Goal: Task Accomplishment & Management: Use online tool/utility

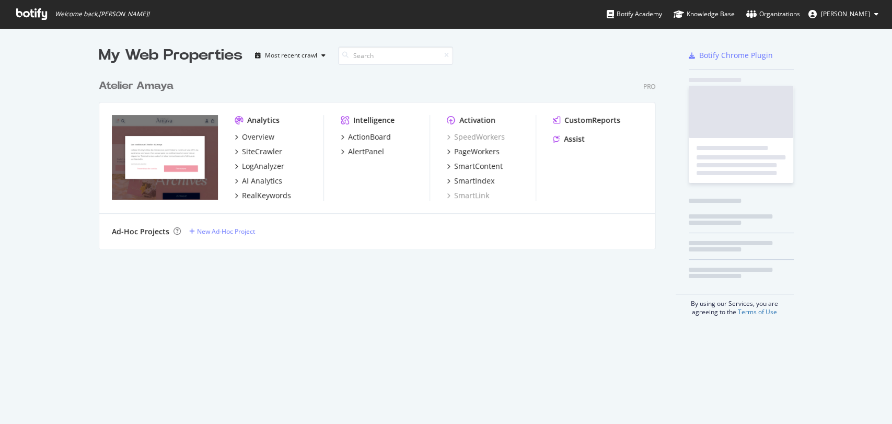
scroll to position [414, 874]
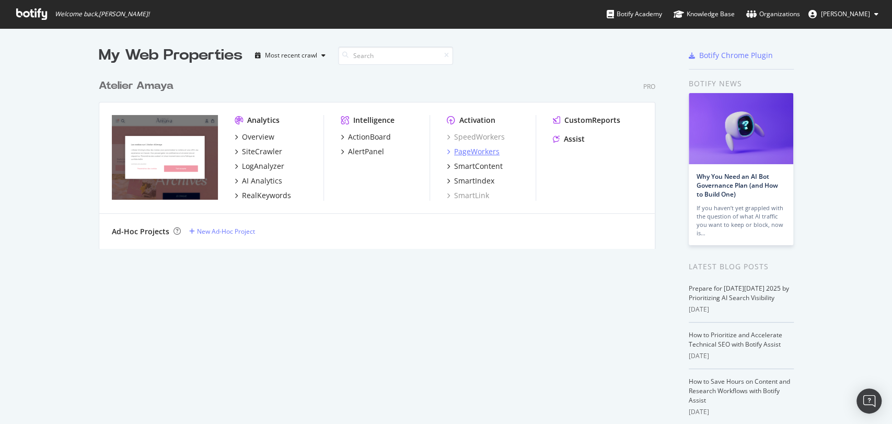
click at [466, 152] on div "PageWorkers" at bounding box center [476, 151] width 45 height 10
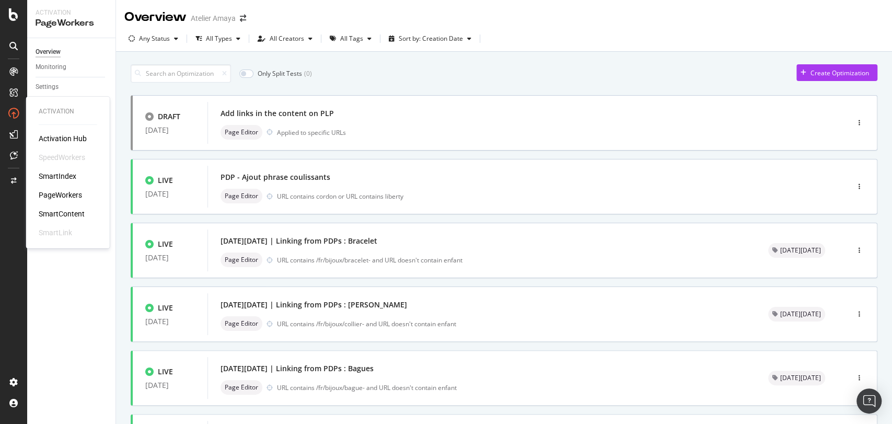
drag, startPoint x: 60, startPoint y: 196, endPoint x: 98, endPoint y: 5, distance: 195.1
click at [60, 196] on div "PageWorkers" at bounding box center [60, 195] width 43 height 10
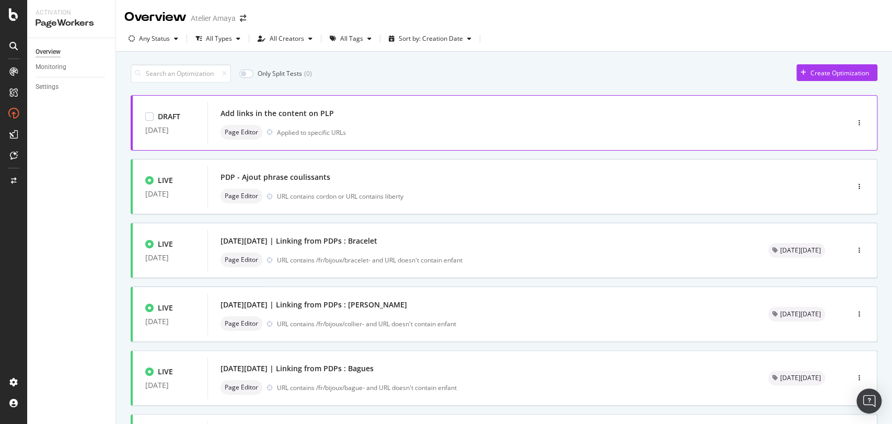
click at [400, 108] on div "Add links in the content on PLP" at bounding box center [513, 113] width 584 height 15
click at [222, 115] on div "Add links in the content on PLP" at bounding box center [277, 113] width 113 height 10
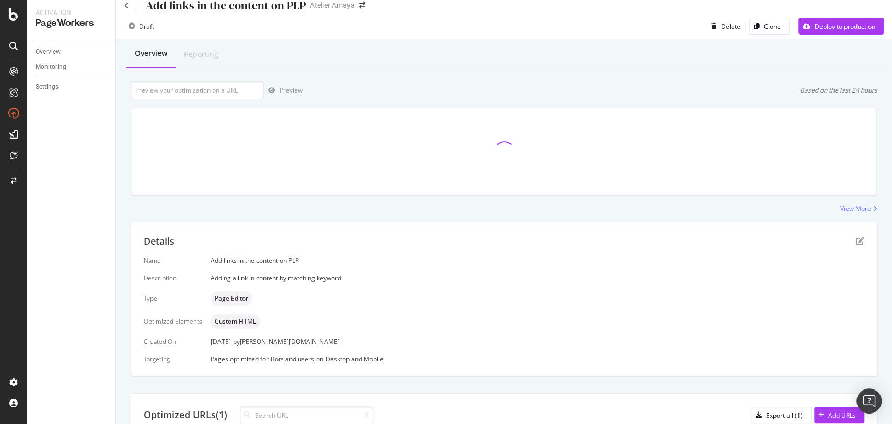
scroll to position [113, 0]
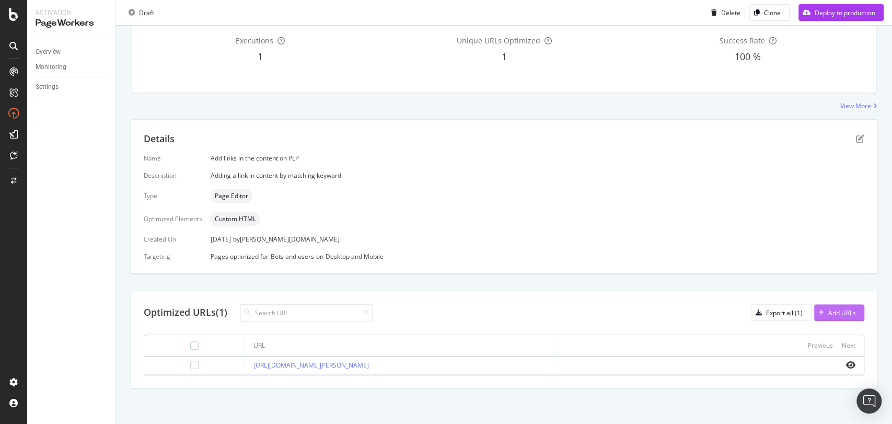
click at [814, 315] on div "Add URLs" at bounding box center [835, 313] width 42 height 16
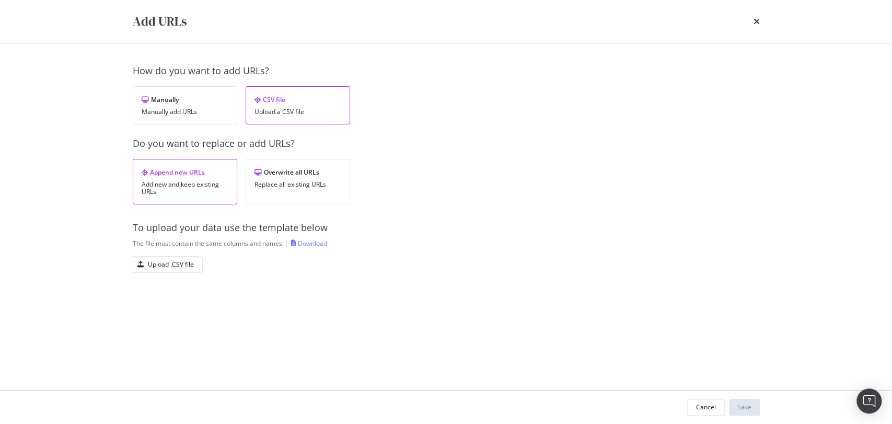
click at [313, 242] on div "Download" at bounding box center [312, 243] width 29 height 9
click at [753, 26] on div "times" at bounding box center [756, 22] width 6 height 18
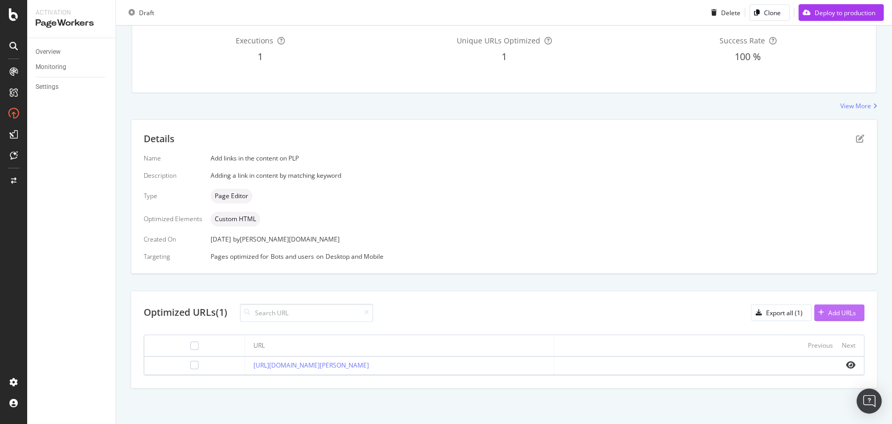
click at [832, 312] on div "Add URLs" at bounding box center [842, 312] width 28 height 9
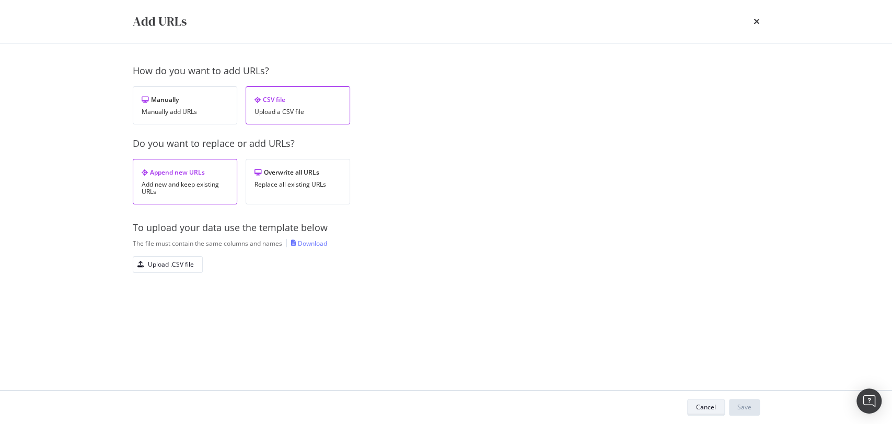
click at [697, 403] on div "Cancel" at bounding box center [706, 406] width 20 height 9
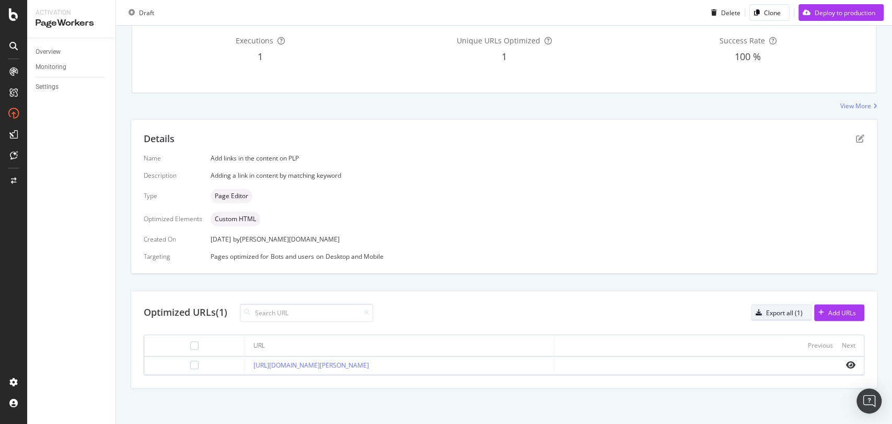
click at [769, 311] on div "Export all (1)" at bounding box center [784, 312] width 37 height 9
click at [841, 318] on div "Add URLs" at bounding box center [835, 313] width 42 height 16
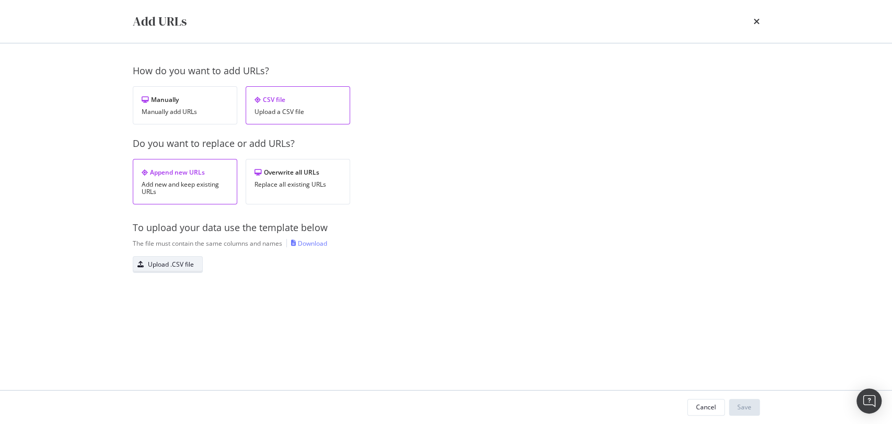
click at [172, 260] on div "Upload .CSV file" at bounding box center [171, 264] width 46 height 9
click at [749, 403] on div "Save" at bounding box center [744, 406] width 14 height 9
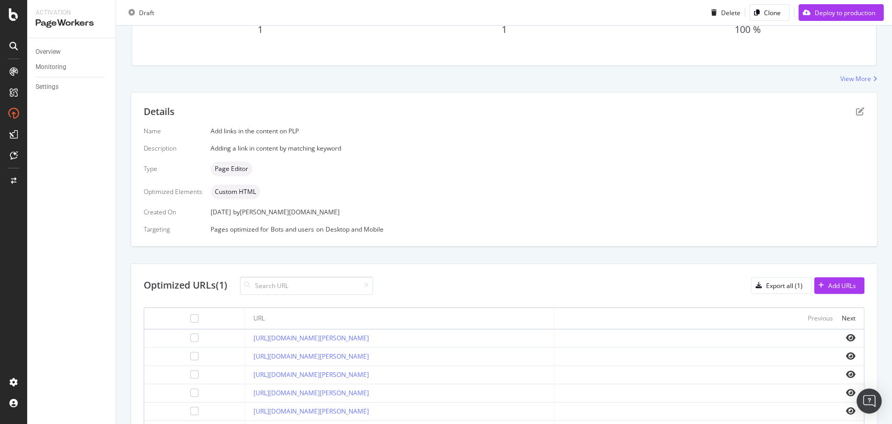
scroll to position [179, 0]
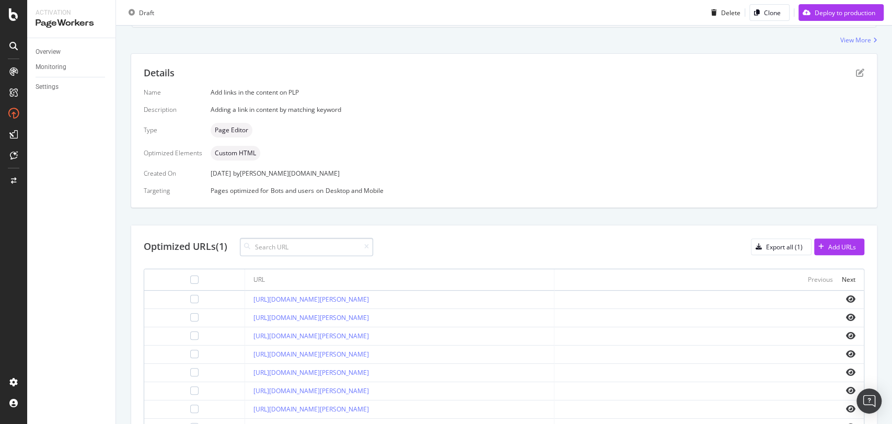
click at [283, 246] on input at bounding box center [306, 247] width 133 height 18
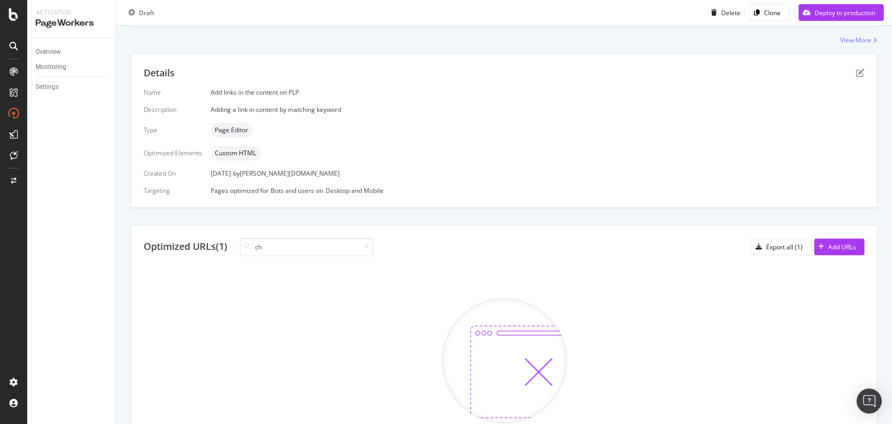
type input "c"
type input "o"
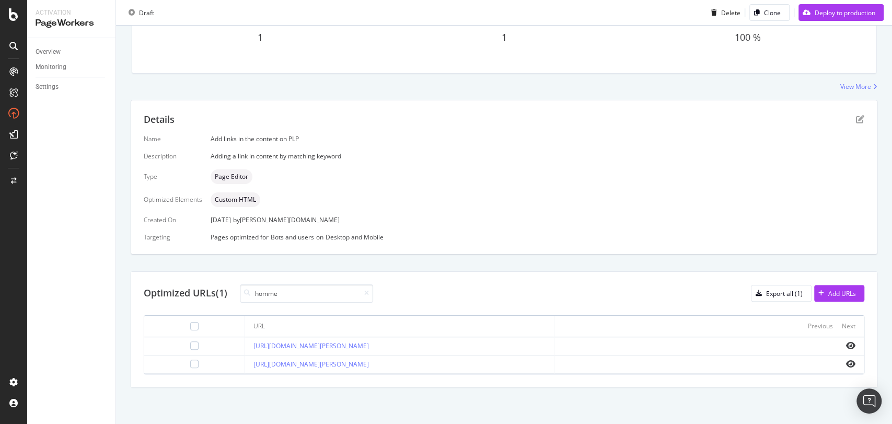
scroll to position [132, 0]
type input "homme"
click at [655, 286] on div "Optimized URLs (1) homme Export all (1) Add URLs" at bounding box center [504, 294] width 721 height 18
click at [338, 297] on input "homme" at bounding box center [306, 294] width 133 height 18
click at [364, 293] on div at bounding box center [364, 294] width 9 height 6
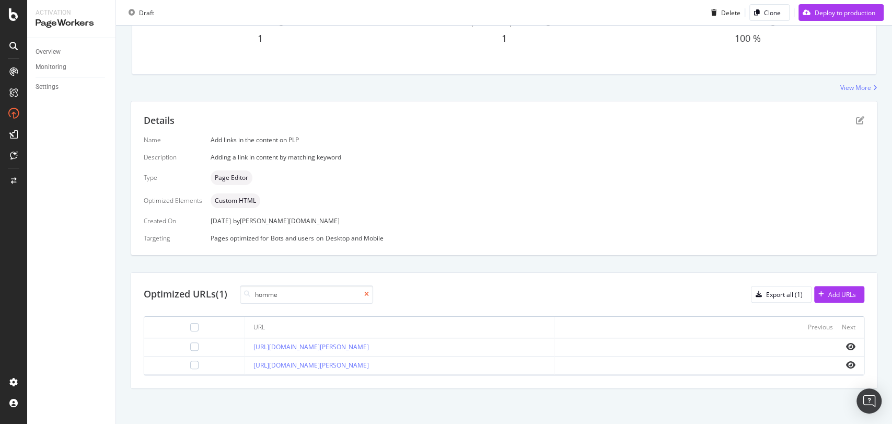
click at [369, 292] on icon at bounding box center [366, 294] width 5 height 6
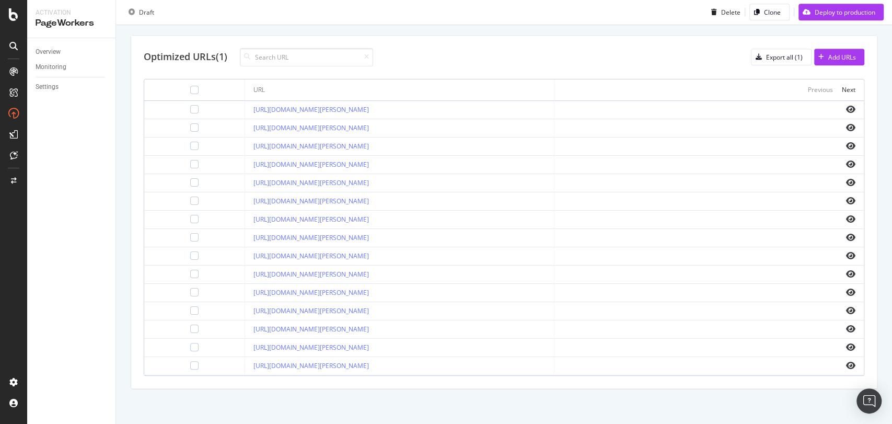
scroll to position [195, 0]
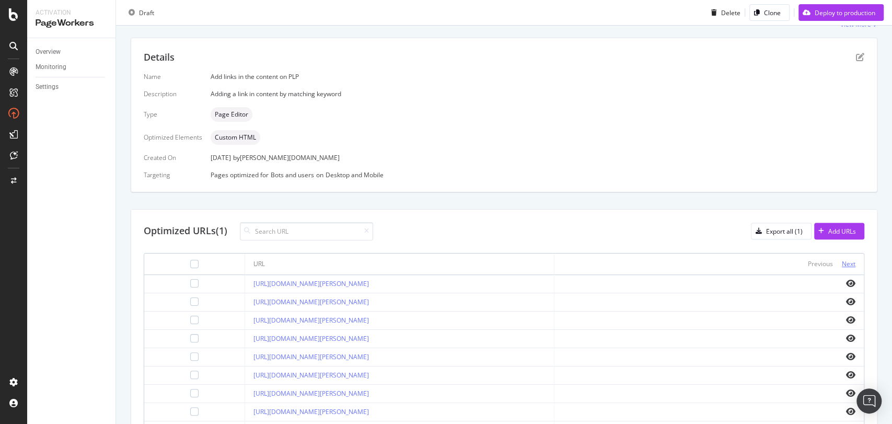
click at [842, 262] on div "Next" at bounding box center [849, 263] width 14 height 9
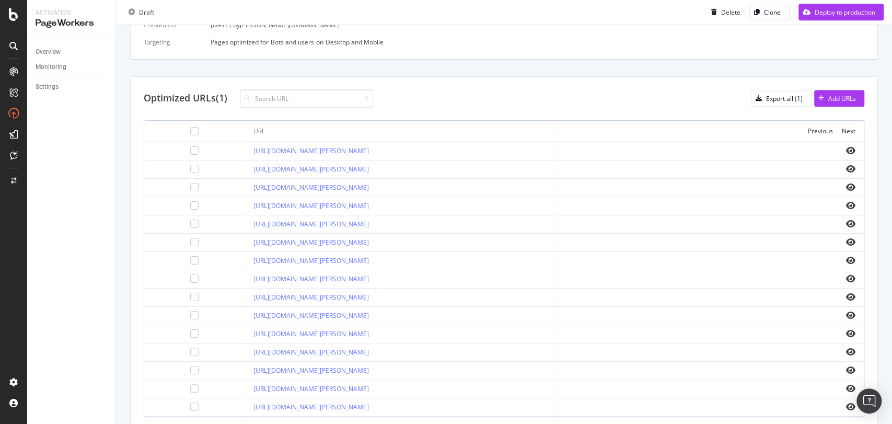
scroll to position [79, 0]
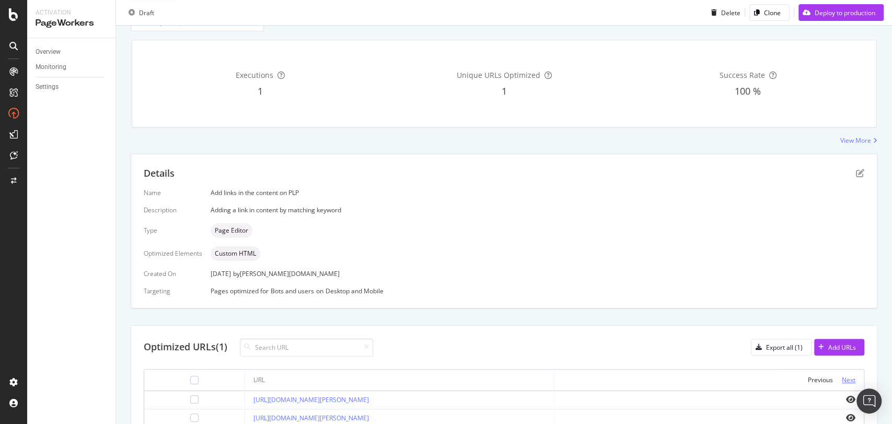
click at [842, 377] on div "Next" at bounding box center [849, 379] width 14 height 9
click at [274, 342] on input at bounding box center [306, 347] width 133 height 18
paste input "[URL][DOMAIN_NAME][PERSON_NAME]"
type input "[URL][DOMAIN_NAME][PERSON_NAME]"
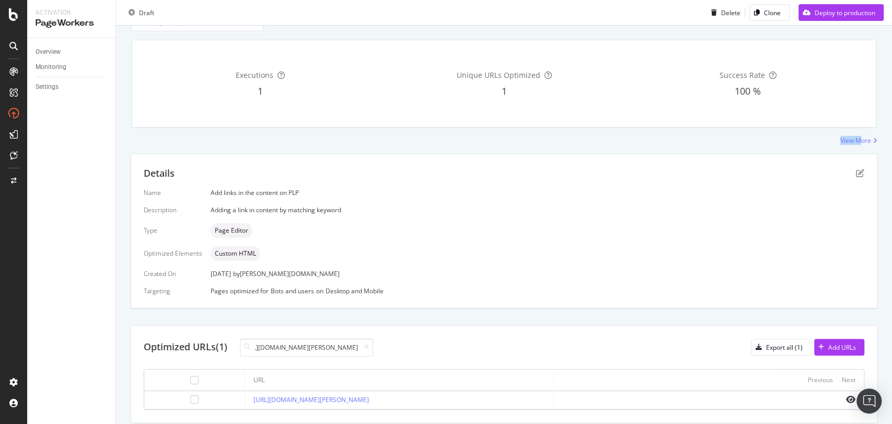
scroll to position [0, 0]
drag, startPoint x: 851, startPoint y: 135, endPoint x: 849, endPoint y: 160, distance: 25.7
click at [849, 160] on div "Overview Reporting Preview Based on the last 24 hours Executions 1 Unique URLs …" at bounding box center [504, 215] width 776 height 488
click at [856, 176] on icon "pen-to-square" at bounding box center [860, 173] width 8 height 8
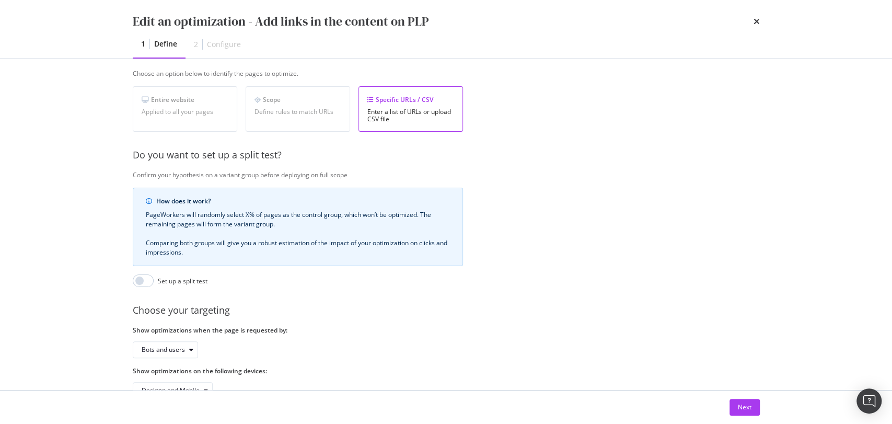
scroll to position [213, 0]
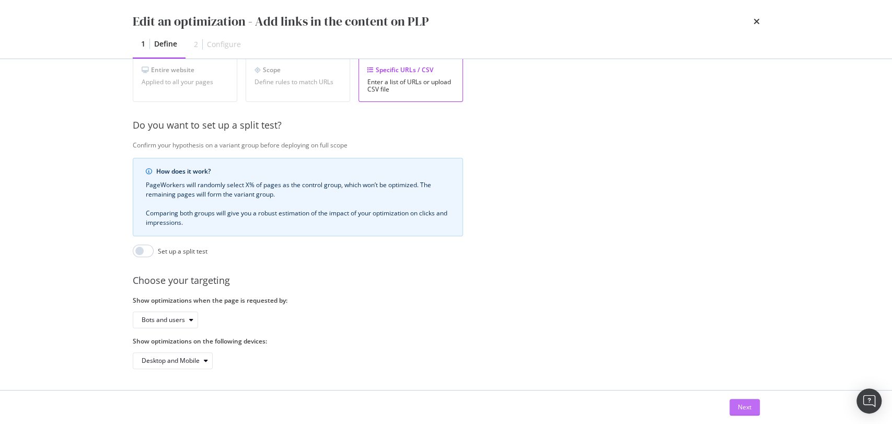
click at [744, 399] on button "Next" at bounding box center [744, 407] width 30 height 17
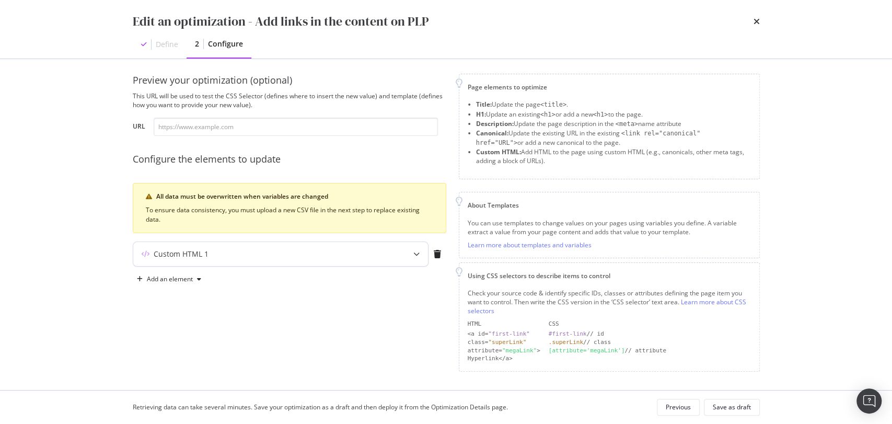
click at [158, 248] on div "Custom HTML 1" at bounding box center [280, 254] width 295 height 24
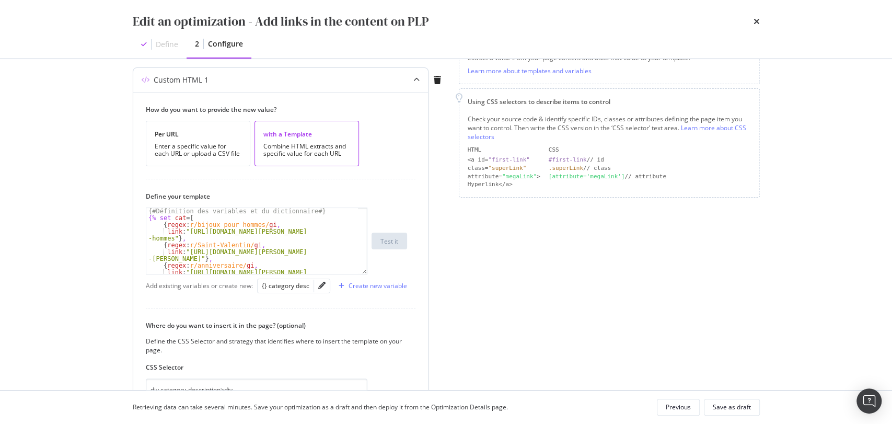
scroll to position [34, 0]
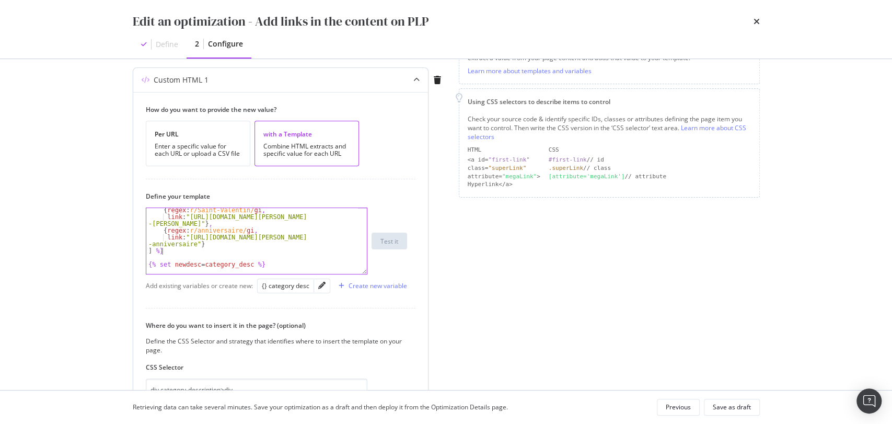
click at [164, 250] on div "{ regex : r/Saint-Valentin/ gi , link : "[URL][DOMAIN_NAME][PERSON_NAME] -valen…" at bounding box center [252, 246] width 212 height 79
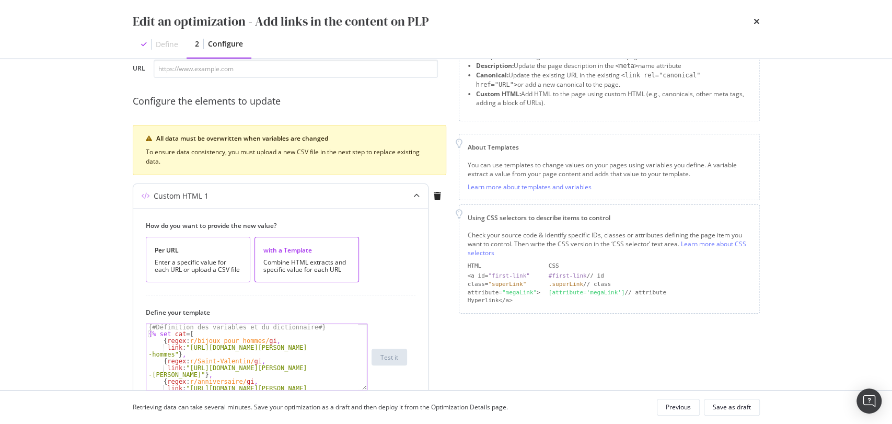
scroll to position [122, 0]
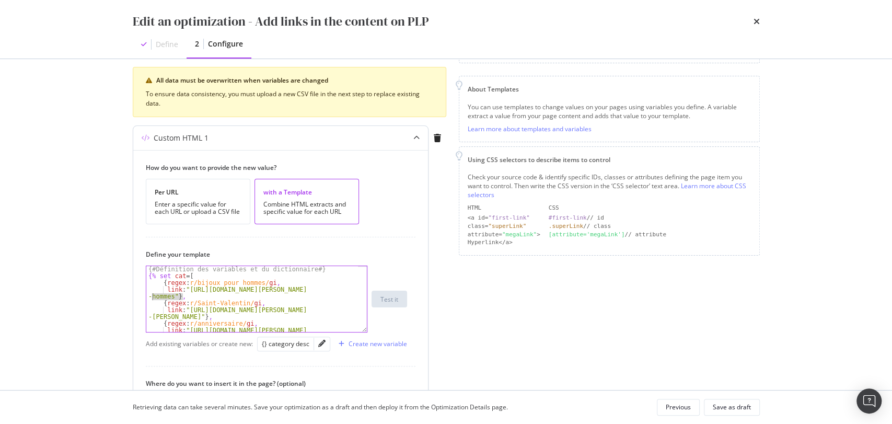
drag, startPoint x: 166, startPoint y: 295, endPoint x: 152, endPoint y: 295, distance: 14.1
drag, startPoint x: 152, startPoint y: 295, endPoint x: 185, endPoint y: 313, distance: 38.1
click at [185, 313] on div "{# Définition des variables et du dictionnaire #} {% set cat = [ { regex : r/[P…" at bounding box center [252, 309] width 212 height 86
click at [181, 297] on div "{# Définition des variables et du dictionnaire #} {% set cat = [ { regex : r/[P…" at bounding box center [252, 309] width 212 height 86
drag, startPoint x: 184, startPoint y: 297, endPoint x: 163, endPoint y: 283, distance: 25.4
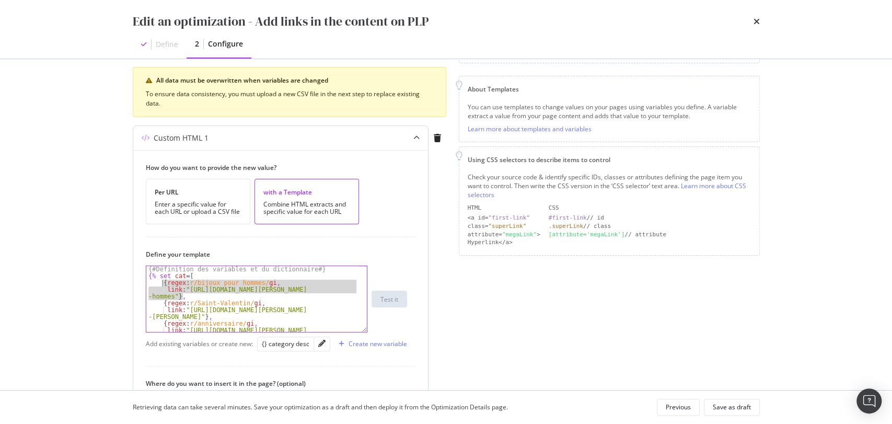
click at [163, 283] on div "{# Définition des variables et du dictionnaire #} {% set cat = [ { regex : r/[P…" at bounding box center [252, 309] width 212 height 86
click at [199, 299] on div "{# Définition des variables et du dictionnaire #} {% set cat = [ { regex : r/[P…" at bounding box center [252, 299] width 212 height 66
type textarea "link: "[URL][DOMAIN_NAME][PERSON_NAME]"},"
click at [195, 295] on div "{# Définition des variables et du dictionnaire #} {% set cat = [ { regex : r/[P…" at bounding box center [252, 309] width 212 height 86
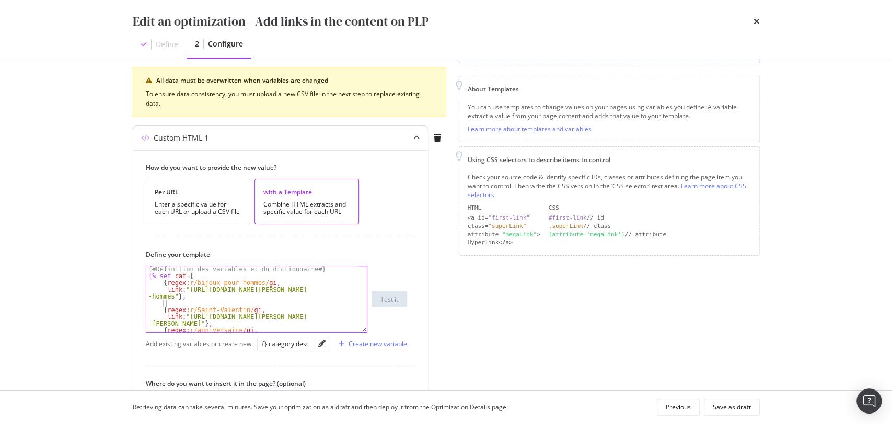
scroll to position [0, 0]
paste textarea "link: "[URL][DOMAIN_NAME][PERSON_NAME]"},"
click at [239, 283] on div "{# Définition des variables et du dictionnaire #} {% set cat = [ { regex : r/bi…" at bounding box center [252, 309] width 212 height 86
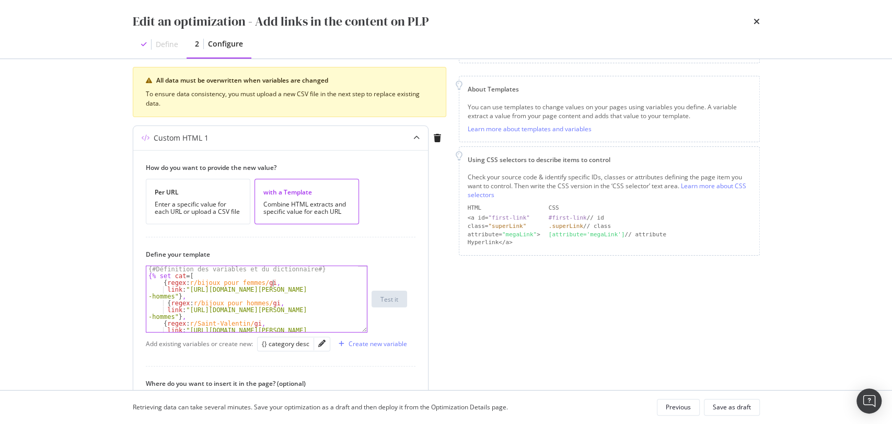
click at [309, 285] on div "{# Définition des variables et du dictionnaire #} {% set cat = [ { regex : r/bi…" at bounding box center [252, 309] width 212 height 86
click at [158, 294] on div "{# Définition des variables et du dictionnaire #} {% set cat = [ { regex : r/bi…" at bounding box center [252, 309] width 212 height 86
type textarea "link: "[URL][DOMAIN_NAME][PERSON_NAME]"},"
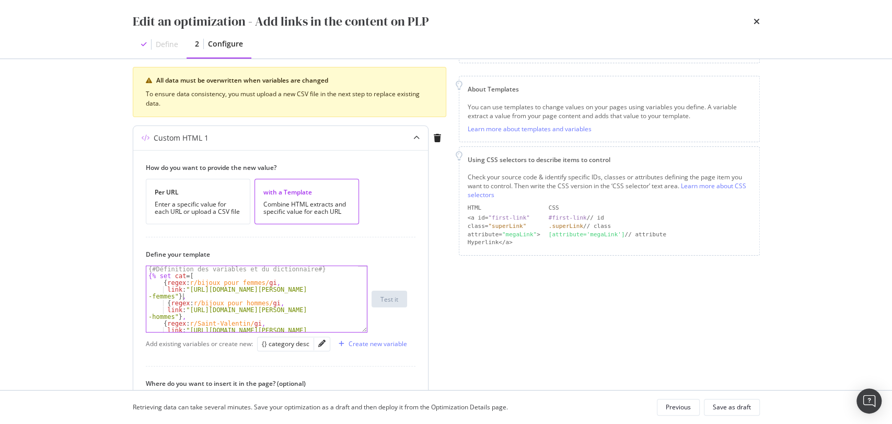
scroll to position [0, 0]
paste textarea "link: "[URL][DOMAIN_NAME][PERSON_NAME]"},"
drag, startPoint x: 190, startPoint y: 289, endPoint x: 172, endPoint y: 297, distance: 19.9
click at [172, 297] on div "{# Définition des variables et du dictionnaire #} {% set cat = [ { regex : r/bi…" at bounding box center [252, 309] width 212 height 86
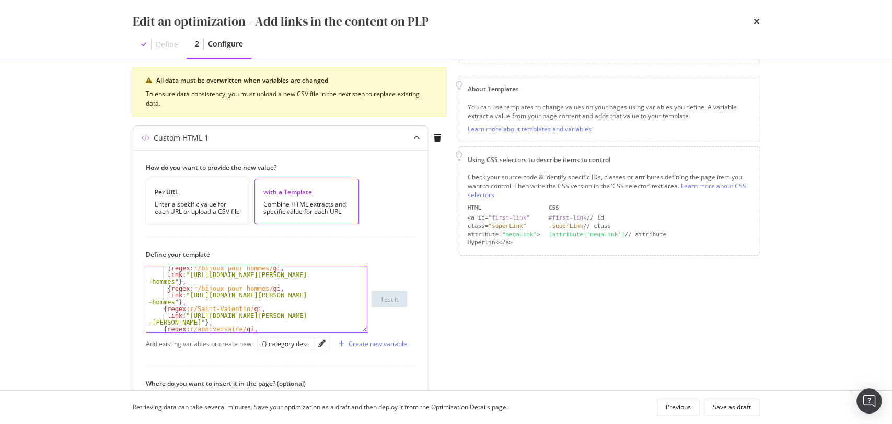
scroll to position [34, 0]
click at [180, 304] on div "{ regex : r/bijoux pour hommes/ gi , link : "[URL][DOMAIN_NAME][PERSON_NAME] -h…" at bounding box center [252, 308] width 212 height 86
click at [166, 288] on div "{ regex : r/bijoux pour hommes/ gi , link : "[URL][DOMAIN_NAME][PERSON_NAME] -h…" at bounding box center [252, 299] width 212 height 66
drag, startPoint x: 180, startPoint y: 299, endPoint x: 167, endPoint y: 288, distance: 17.5
click at [167, 288] on div "{ regex : r/bijoux pour hommes/ gi , link : "[URL][DOMAIN_NAME][PERSON_NAME] -h…" at bounding box center [252, 308] width 212 height 86
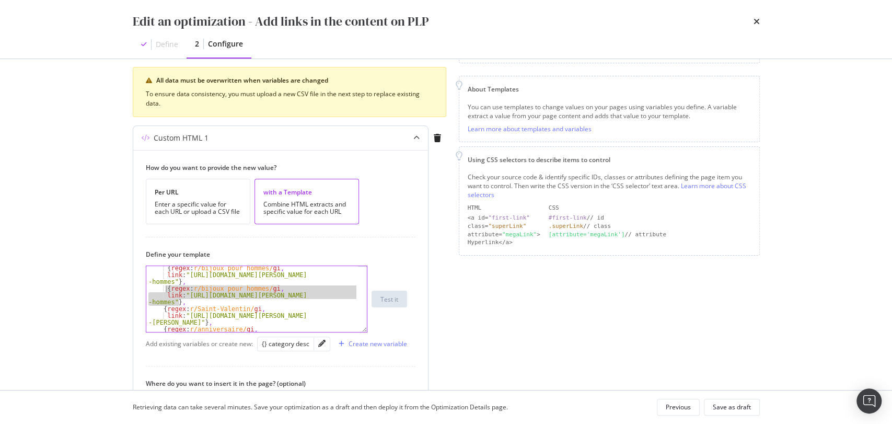
click at [191, 303] on div "{ regex : r/bijoux pour hommes/ gi , link : "[URL][DOMAIN_NAME][PERSON_NAME] -h…" at bounding box center [252, 308] width 212 height 86
drag, startPoint x: 190, startPoint y: 303, endPoint x: 165, endPoint y: 289, distance: 28.1
click at [165, 289] on div "{ regex : r/bijoux pour hommes/ gi , link : "[URL][DOMAIN_NAME][PERSON_NAME] -h…" at bounding box center [252, 308] width 212 height 86
click at [193, 302] on div "{ regex : r/bijoux pour hommes/ gi , link : "[URL][DOMAIN_NAME][PERSON_NAME] -h…" at bounding box center [252, 299] width 212 height 66
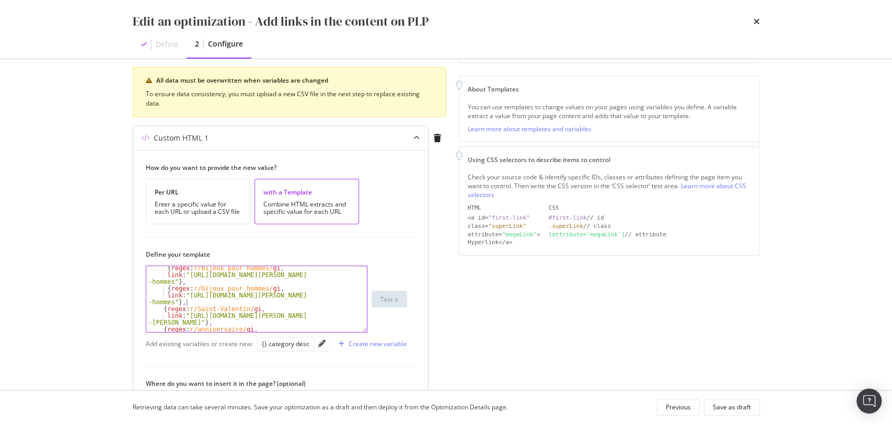
type textarea "link: "[URL][DOMAIN_NAME][PERSON_NAME]"},"
paste textarea "link: "[URL][DOMAIN_NAME][PERSON_NAME]"},"
click at [235, 307] on div "{ regex : r/bijoux pour hommes/ gi , link : "[URL][DOMAIN_NAME][PERSON_NAME] -h…" at bounding box center [252, 308] width 212 height 86
click at [248, 306] on div "{ regex : r/bijoux pour hommes/ gi , link : "[URL][DOMAIN_NAME][PERSON_NAME] -h…" at bounding box center [252, 308] width 212 height 86
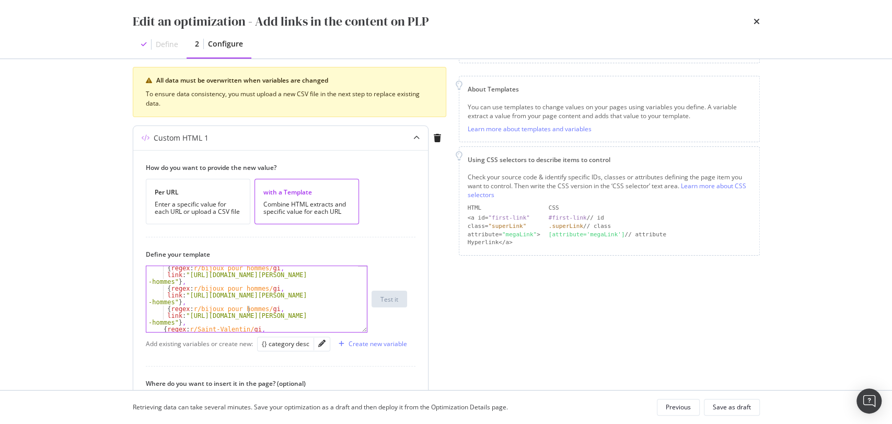
click at [248, 306] on div "{ regex : r/bijoux pour hommes/ gi , link : "[URL][DOMAIN_NAME][PERSON_NAME] -h…" at bounding box center [252, 308] width 212 height 86
drag, startPoint x: 189, startPoint y: 314, endPoint x: 171, endPoint y: 322, distance: 19.4
click at [171, 322] on div "{ regex : r/[PERSON_NAME] pour hommes/ gi , link : "[URL][DOMAIN_NAME][PERSON_N…" at bounding box center [252, 308] width 212 height 86
paste textarea "enfant"
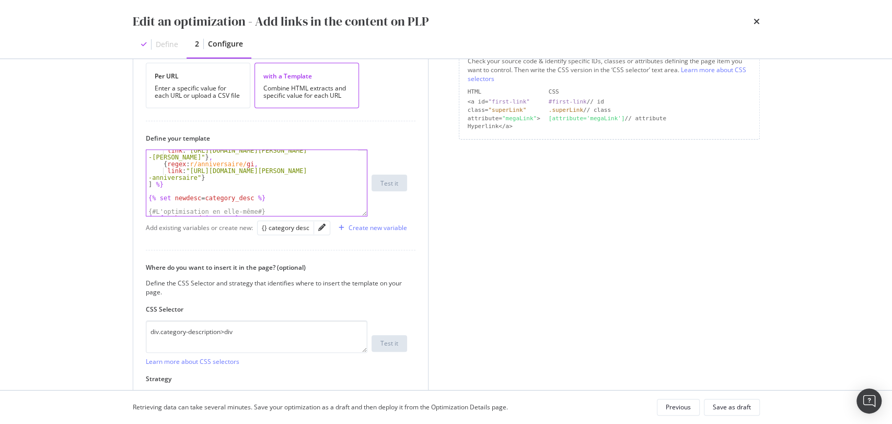
scroll to position [69, 0]
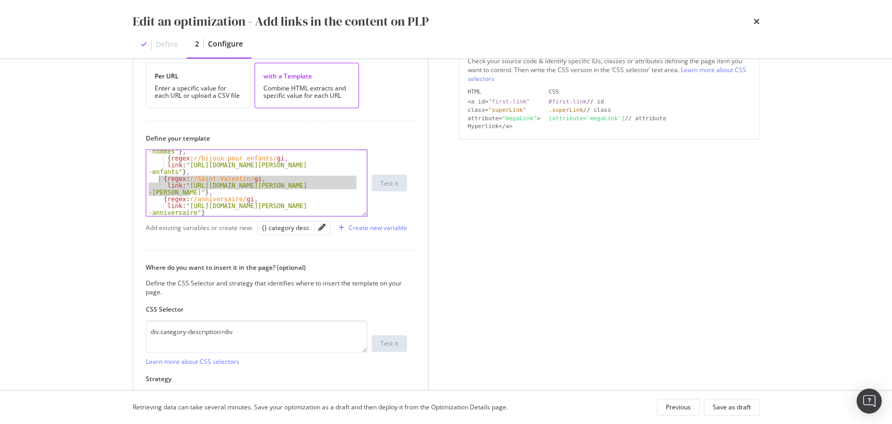
drag, startPoint x: 193, startPoint y: 191, endPoint x: 159, endPoint y: 176, distance: 37.9
click at [159, 176] on div "link : "[URL][DOMAIN_NAME][PERSON_NAME] -hommes" } , { regex : r/bijoux pour en…" at bounding box center [252, 185] width 212 height 86
click at [192, 189] on div "link : "[URL][DOMAIN_NAME][PERSON_NAME] -hommes" } , { regex : r/bijoux pour en…" at bounding box center [252, 183] width 212 height 66
drag, startPoint x: 193, startPoint y: 190, endPoint x: 162, endPoint y: 179, distance: 32.9
click at [162, 179] on div "link : "[URL][DOMAIN_NAME][PERSON_NAME] -hommes" } , { regex : r/bijoux pour en…" at bounding box center [252, 185] width 212 height 86
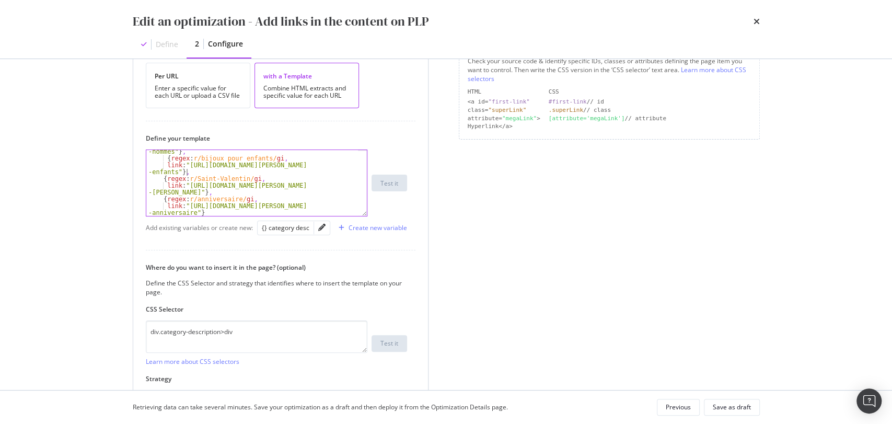
click at [205, 171] on div "link : "[URL][DOMAIN_NAME][PERSON_NAME] -hommes" } , { regex : r/bijoux pour en…" at bounding box center [252, 185] width 212 height 86
type textarea "link: "[URL][DOMAIN_NAME][PERSON_NAME]"},"
paste textarea "link: "[URL][DOMAIN_NAME][PERSON_NAME]"},"
drag, startPoint x: 249, startPoint y: 177, endPoint x: 199, endPoint y: 178, distance: 49.6
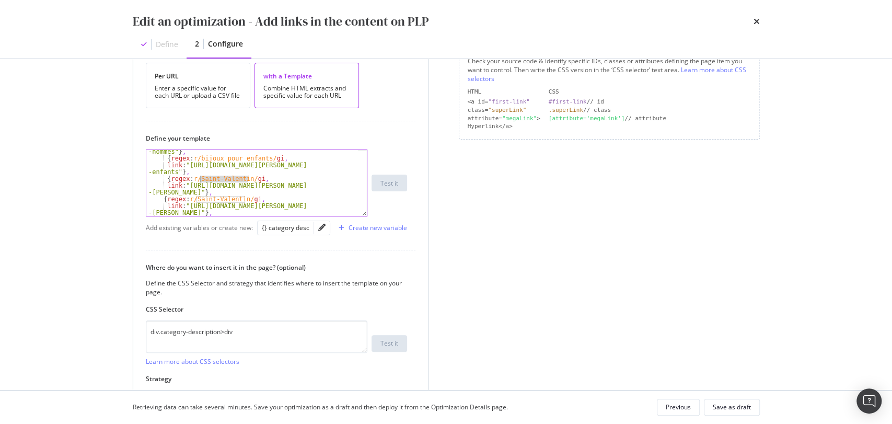
click at [199, 178] on div "link : "[URL][DOMAIN_NAME][PERSON_NAME] -hommes" } , { regex : r/bijoux pour en…" at bounding box center [252, 185] width 212 height 86
drag, startPoint x: 189, startPoint y: 182, endPoint x: 179, endPoint y: 191, distance: 13.3
click at [179, 191] on div "link : "[URL][DOMAIN_NAME][PERSON_NAME] -hommes" } , { regex : r/bijoux pour en…" at bounding box center [252, 185] width 212 height 86
paste textarea "collections/collections-a-personnaliser/bracelets-personnalises"
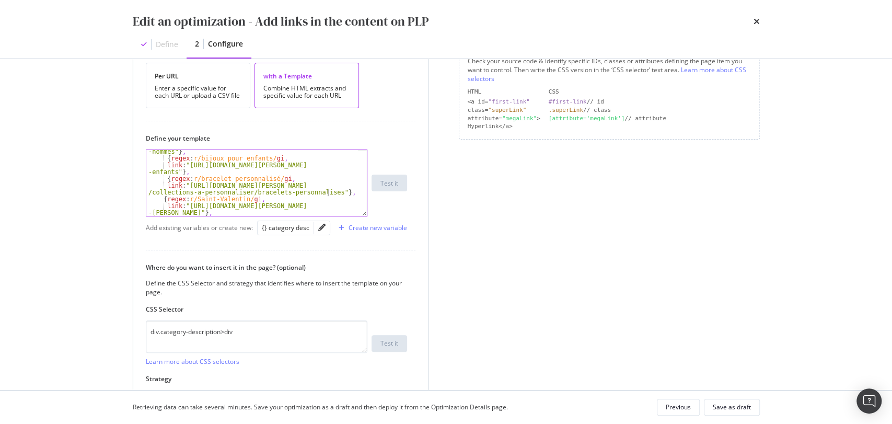
scroll to position [0, 30]
type textarea "link: "[URL][DOMAIN_NAME][PERSON_NAME]"},"
click at [343, 189] on div "link : "[URL][DOMAIN_NAME][PERSON_NAME] -hommes" } , { regex : r/bijoux pour en…" at bounding box center [252, 185] width 212 height 86
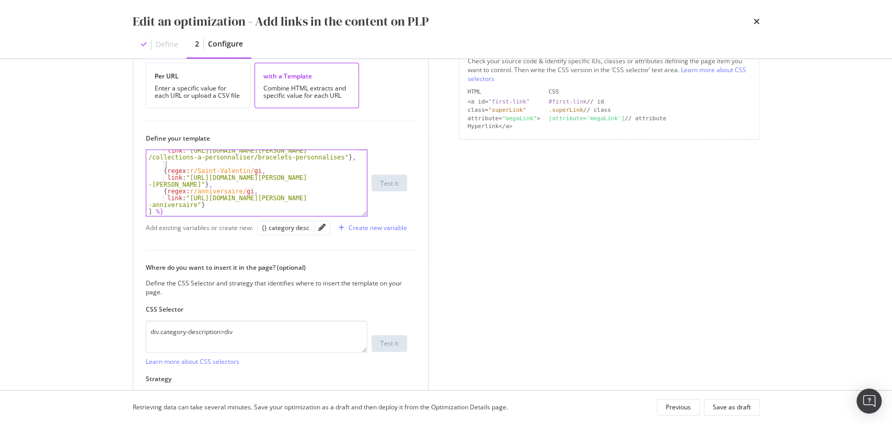
scroll to position [105, 0]
drag, startPoint x: 191, startPoint y: 180, endPoint x: 163, endPoint y: 168, distance: 30.7
click at [163, 168] on div "link : "[URL][DOMAIN_NAME][PERSON_NAME] /collections-a-personnaliser/bracelets-…" at bounding box center [252, 190] width 212 height 86
click at [192, 181] on div "link : "[URL][DOMAIN_NAME][PERSON_NAME] /collections-a-personnaliser/bracelets-…" at bounding box center [252, 190] width 212 height 86
drag, startPoint x: 190, startPoint y: 184, endPoint x: 163, endPoint y: 172, distance: 29.5
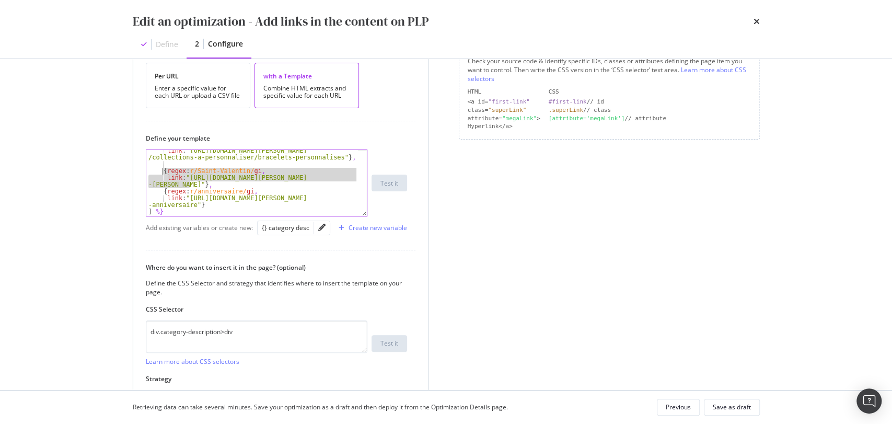
click at [163, 172] on div "link : "[URL][DOMAIN_NAME][PERSON_NAME] /collections-a-personnaliser/bracelets-…" at bounding box center [252, 190] width 212 height 86
click at [201, 186] on div "link : "[URL][DOMAIN_NAME][PERSON_NAME] /collections-a-personnaliser/bracelets-…" at bounding box center [252, 183] width 212 height 66
type textarea "link: "[URL][DOMAIN_NAME][PERSON_NAME]"},"
click at [202, 164] on div "link : "[URL][DOMAIN_NAME][PERSON_NAME] /collections-a-personnaliser/bracelets-…" at bounding box center [252, 190] width 212 height 86
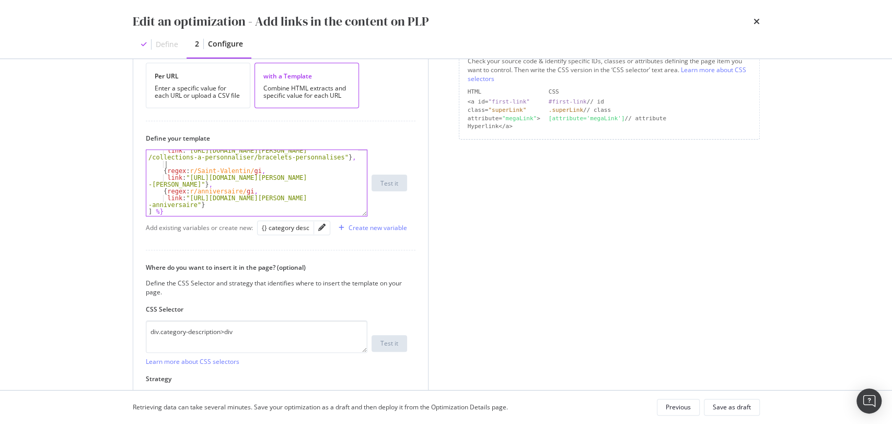
scroll to position [0, 1]
paste textarea "link: "[URL][DOMAIN_NAME][PERSON_NAME]"},"
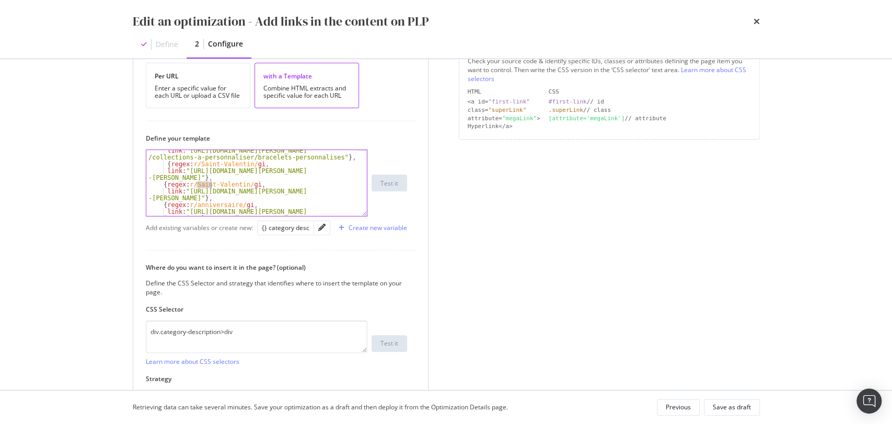
drag, startPoint x: 197, startPoint y: 184, endPoint x: 211, endPoint y: 185, distance: 14.1
click at [211, 185] on div "link : "[URL][DOMAIN_NAME][PERSON_NAME] /collections-a-personnaliser/bracelets-…" at bounding box center [252, 193] width 212 height 93
drag, startPoint x: 201, startPoint y: 164, endPoint x: 249, endPoint y: 163, distance: 47.6
click at [249, 163] on div "link : "[URL][DOMAIN_NAME][PERSON_NAME] /collections-a-personnaliser/bracelets-…" at bounding box center [252, 193] width 212 height 93
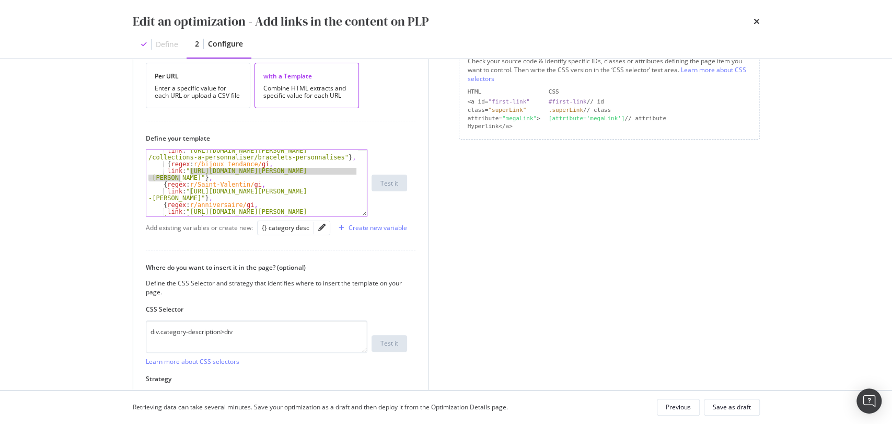
drag, startPoint x: 190, startPoint y: 169, endPoint x: 180, endPoint y: 177, distance: 12.6
click at [180, 177] on div "link : "[URL][DOMAIN_NAME][PERSON_NAME] /collections-a-personnaliser/bracelets-…" at bounding box center [252, 193] width 212 height 93
paste textarea "best-sellers"
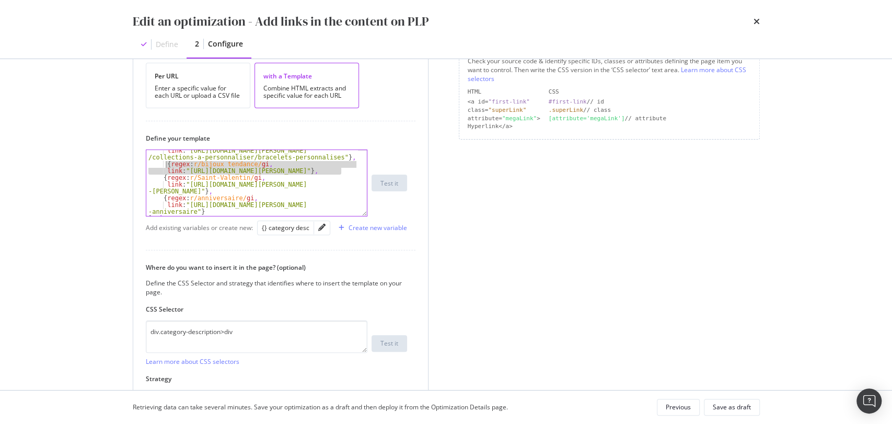
drag, startPoint x: 347, startPoint y: 171, endPoint x: 165, endPoint y: 164, distance: 182.5
click at [165, 164] on div "link : "[URL][DOMAIN_NAME][PERSON_NAME] /collections-a-personnaliser/bracelets-…" at bounding box center [252, 190] width 212 height 86
click at [353, 173] on div "link : "[URL][DOMAIN_NAME][PERSON_NAME] /collections-a-personnaliser/bracelets-…" at bounding box center [252, 183] width 212 height 66
click at [347, 168] on div "link : "[URL][DOMAIN_NAME][PERSON_NAME] /collections-a-personnaliser/bracelets-…" at bounding box center [252, 190] width 212 height 86
drag, startPoint x: 338, startPoint y: 170, endPoint x: 150, endPoint y: 165, distance: 187.7
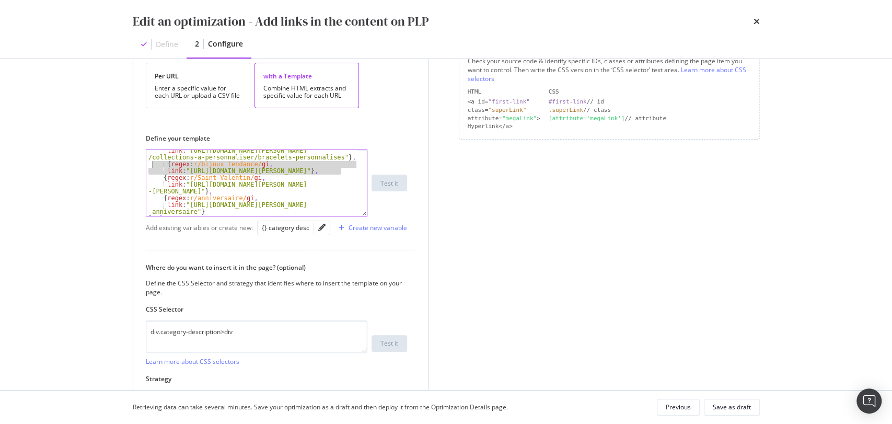
click at [150, 165] on div "link : "[URL][DOMAIN_NAME][PERSON_NAME] /collections-a-personnaliser/bracelets-…" at bounding box center [252, 190] width 212 height 86
click at [346, 172] on div "link : "[URL][DOMAIN_NAME][PERSON_NAME] /collections-a-personnaliser/bracelets-…" at bounding box center [252, 183] width 212 height 66
type textarea "link: "[URL][DOMAIN_NAME][PERSON_NAME]"},"
paste textarea "link: "[URL][DOMAIN_NAME][PERSON_NAME]"},"
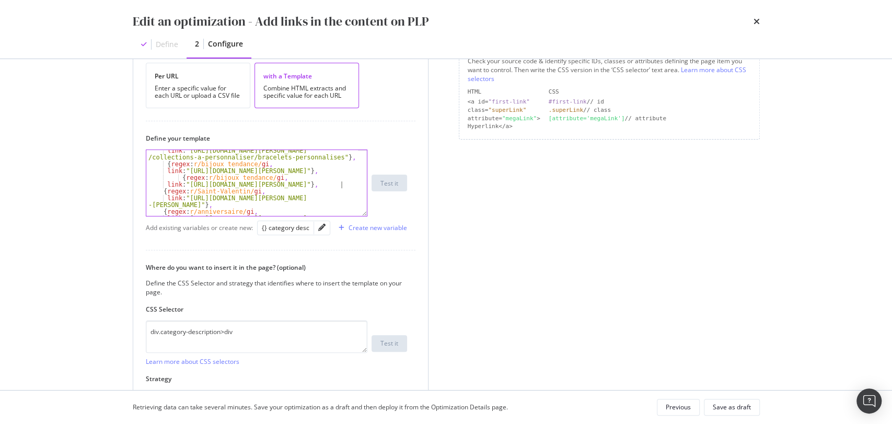
click at [345, 172] on div "link : "[URL][DOMAIN_NAME][PERSON_NAME] /collections-a-personnaliser/bracelets-…" at bounding box center [252, 193] width 212 height 93
click at [239, 169] on div "link : "[URL][DOMAIN_NAME][PERSON_NAME] /collections-a-personnaliser/bracelets-…" at bounding box center [252, 193] width 212 height 93
click at [251, 177] on div "link : "[URL][DOMAIN_NAME][PERSON_NAME] /collections-a-personnaliser/bracelets-…" at bounding box center [252, 193] width 212 height 93
click at [255, 174] on div "link : "[URL][DOMAIN_NAME][PERSON_NAME] /collections-a-personnaliser/bracelets-…" at bounding box center [252, 193] width 212 height 93
click at [248, 178] on div "link : "[URL][DOMAIN_NAME][PERSON_NAME] /collections-a-personnaliser/bracelets-…" at bounding box center [252, 193] width 212 height 93
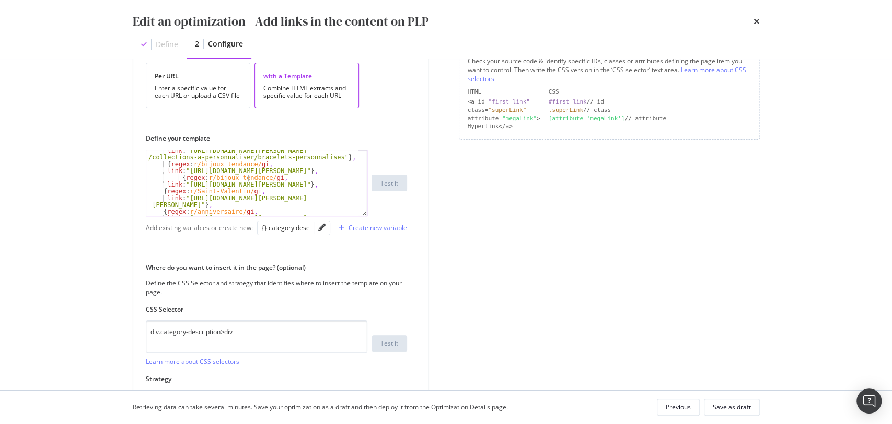
click at [248, 178] on div "link : "[URL][DOMAIN_NAME][PERSON_NAME] /collections-a-personnaliser/bracelets-…" at bounding box center [252, 193] width 212 height 93
drag, startPoint x: 196, startPoint y: 184, endPoint x: 332, endPoint y: 181, distance: 135.9
click at [332, 181] on div "link : "[URL][DOMAIN_NAME][PERSON_NAME] /collections-a-personnaliser/bracelets-…" at bounding box center [252, 193] width 212 height 93
paste textarea "nos-bijoux"
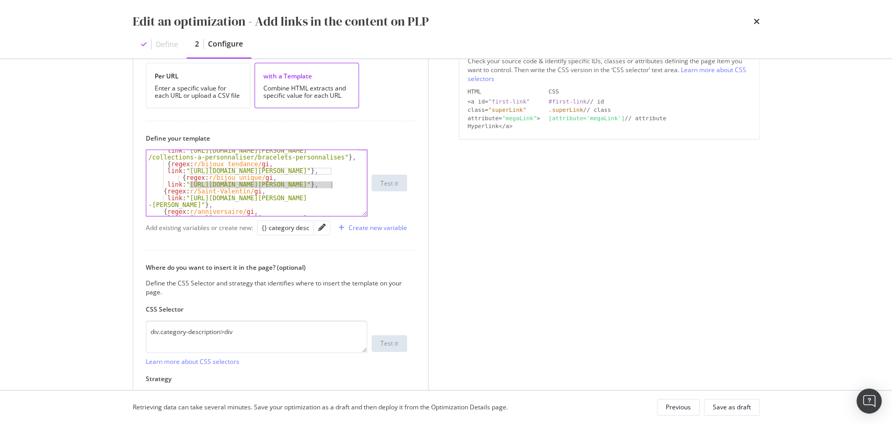
type textarea "link: "[URL][DOMAIN_NAME][PERSON_NAME]"},"
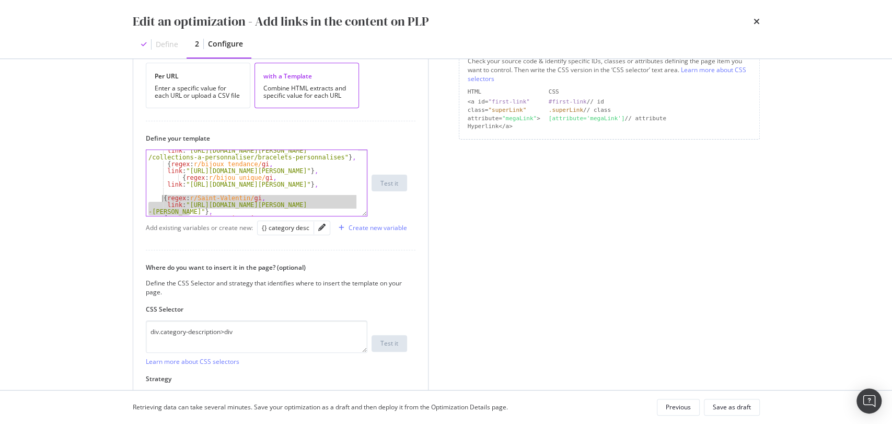
drag, startPoint x: 190, startPoint y: 212, endPoint x: 162, endPoint y: 197, distance: 31.6
click at [162, 197] on div "link : "[URL][DOMAIN_NAME][PERSON_NAME] /collections-a-personnaliser/bracelets-…" at bounding box center [252, 190] width 212 height 86
type textarea "{regex: r/Saint-Valentin/gi, link: "[URL][DOMAIN_NAME][PERSON_NAME]"},"
click at [194, 189] on div "link : "[URL][DOMAIN_NAME][PERSON_NAME] /collections-a-personnaliser/bracelets-…" at bounding box center [252, 190] width 212 height 86
click at [199, 205] on div "link : "[URL][DOMAIN_NAME][PERSON_NAME] /collections-a-personnaliser/bracelets-…" at bounding box center [252, 193] width 212 height 93
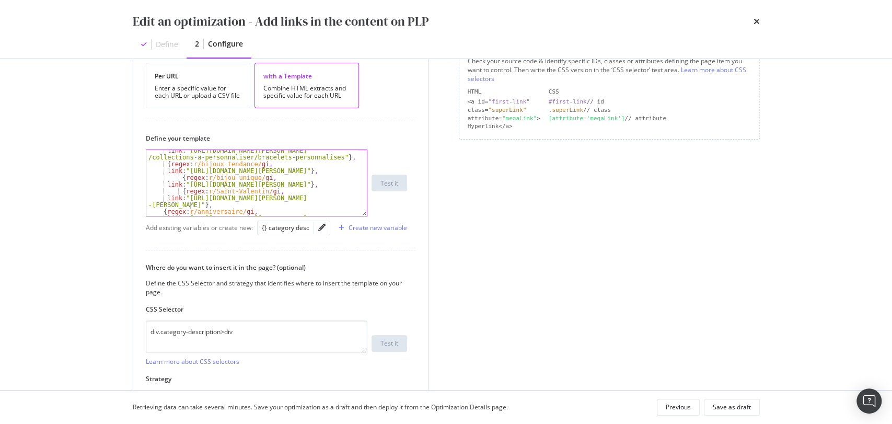
type textarea "link: "[URL][DOMAIN_NAME][PERSON_NAME]"},"
paste textarea "link: "[URL][DOMAIN_NAME][PERSON_NAME]"},"
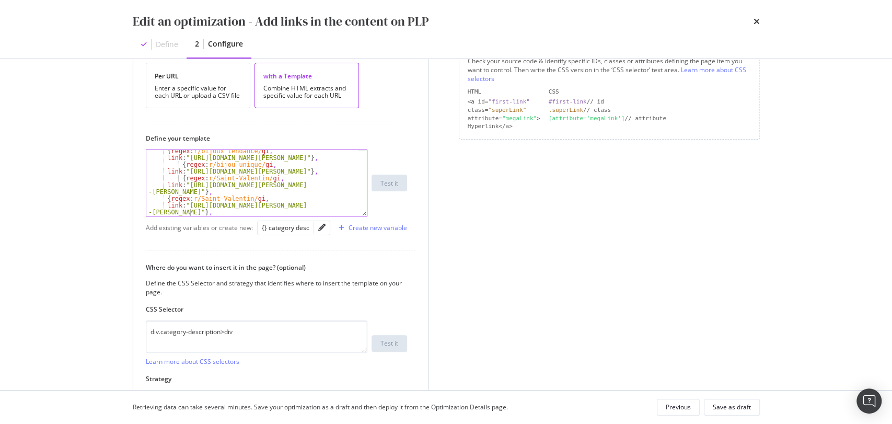
scroll to position [117, 0]
click at [230, 195] on div "{ regex : r/bijoux tendance/ gi , link : "[URL][DOMAIN_NAME][PERSON_NAME]" } , …" at bounding box center [252, 187] width 212 height 79
drag, startPoint x: 189, startPoint y: 205, endPoint x: 179, endPoint y: 210, distance: 10.3
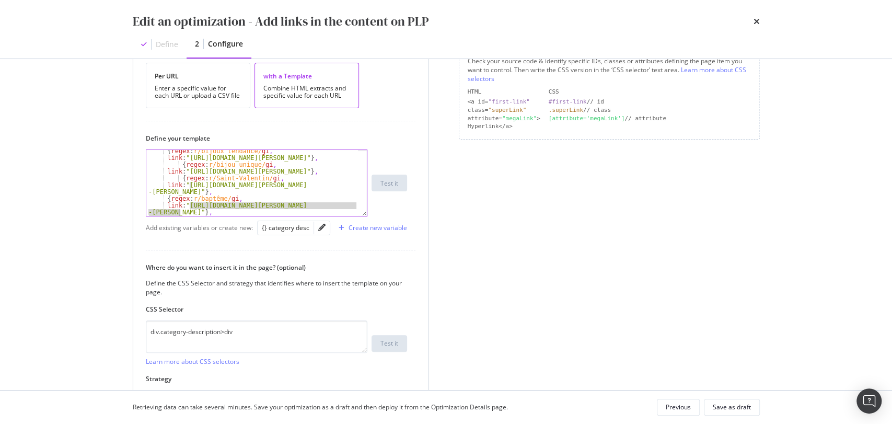
click at [179, 210] on div "{ regex : r/bijoux tendance/ gi , link : "[URL][DOMAIN_NAME][PERSON_NAME]" } , …" at bounding box center [252, 187] width 212 height 79
paste textarea "cadeaux/cadeau-bapteme"
click at [220, 182] on div "{ regex : r/bijoux tendance/ gi , link : "[URL][DOMAIN_NAME][PERSON_NAME]" } , …" at bounding box center [252, 187] width 212 height 79
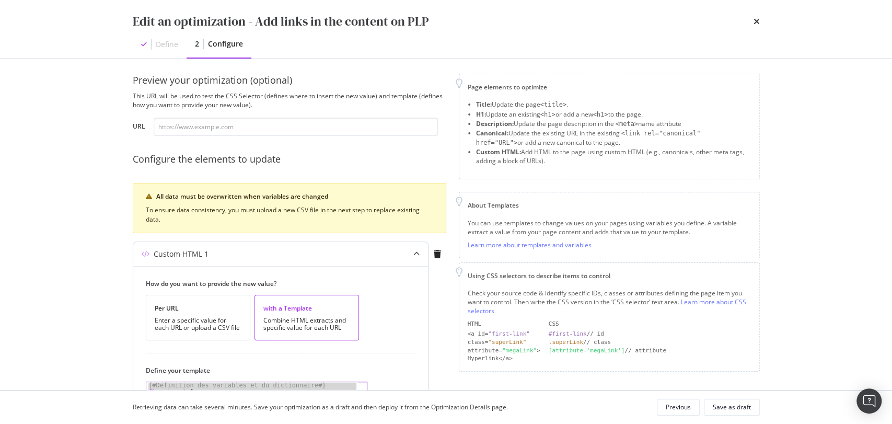
scroll to position [180, 0]
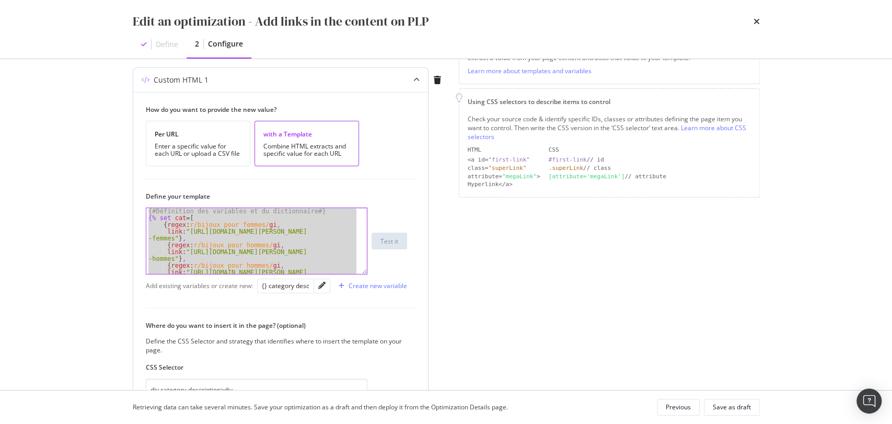
click at [273, 236] on div "{# Définition des variables et du dictionnaire #} {% set cat = [ { regex : r/bi…" at bounding box center [252, 241] width 212 height 66
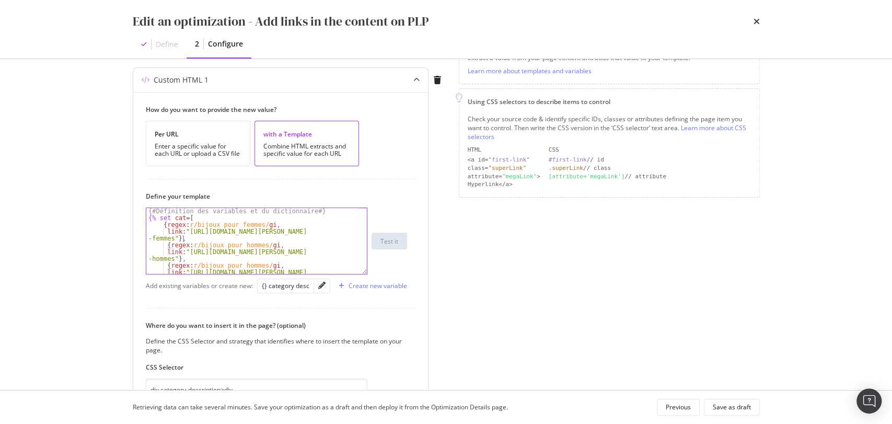
click at [230, 254] on div "{# Définition des variables et du dictionnaire #} {% set cat = [ { regex : r/bi…" at bounding box center [252, 251] width 212 height 86
drag, startPoint x: 180, startPoint y: 252, endPoint x: 165, endPoint y: 243, distance: 17.6
click at [165, 243] on div "{# Définition des variables et du dictionnaire #} {% set cat = [ { regex : r/bi…" at bounding box center [252, 251] width 212 height 86
type textarea "{regex: r/bijoux pour hommes/gi, link: "[URL][DOMAIN_NAME][PERSON_NAME]"},"
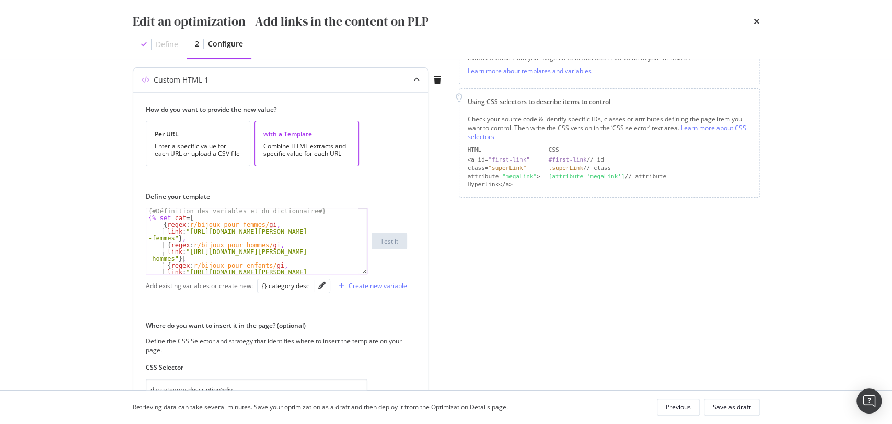
click at [184, 255] on div "{# Définition des variables et du dictionnaire #} {% set cat = [ { regex : r/bi…" at bounding box center [252, 251] width 212 height 86
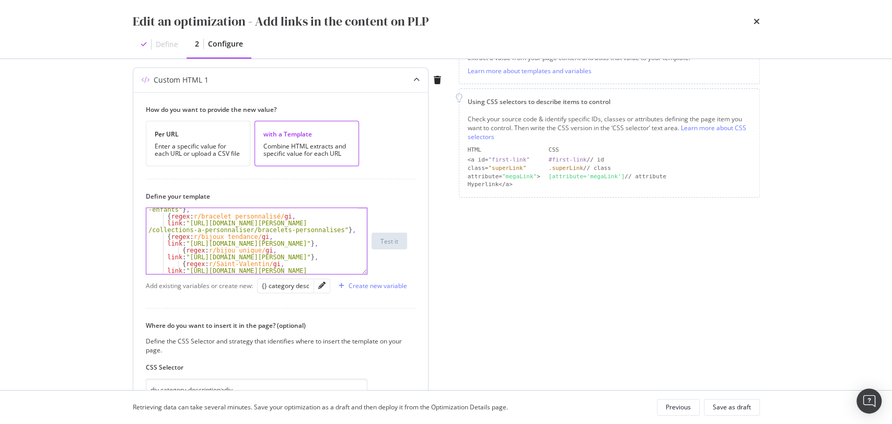
scroll to position [69, 0]
drag, startPoint x: 189, startPoint y: 254, endPoint x: 323, endPoint y: 259, distance: 134.4
click at [323, 259] on div "link : "[URL][DOMAIN_NAME][PERSON_NAME] -enfants" } , { regex : r/bracelet pers…" at bounding box center [252, 246] width 212 height 93
paste textarea "bijoux-a-[PERSON_NAME]"
click at [189, 254] on div "link : "[URL][DOMAIN_NAME][PERSON_NAME] -enfants" } , { regex : r/bracelet pers…" at bounding box center [252, 246] width 212 height 93
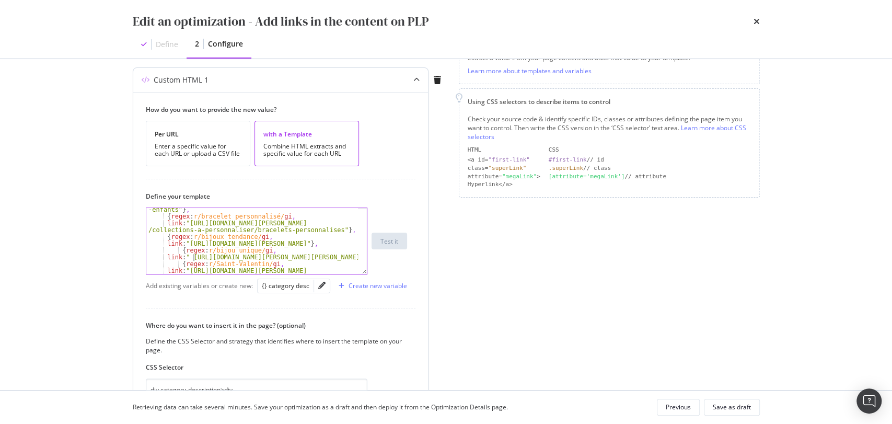
scroll to position [0, 4]
click at [340, 253] on div "link : "[URL][DOMAIN_NAME][PERSON_NAME] -enfants" } , { regex : r/bracelet pers…" at bounding box center [252, 246] width 212 height 93
click at [340, 255] on div "link : "[URL][DOMAIN_NAME][PERSON_NAME] -enfants" } , { regex : r/bracelet pers…" at bounding box center [252, 246] width 212 height 93
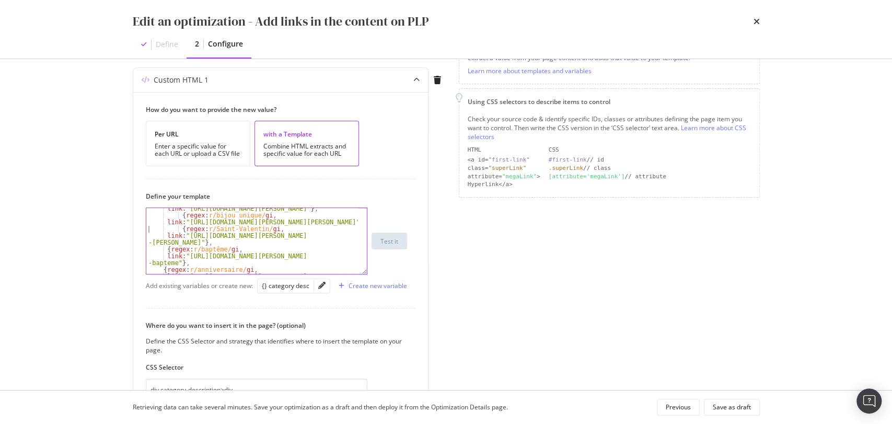
type textarea "{regex: r/Saint-Valentin/gi,"
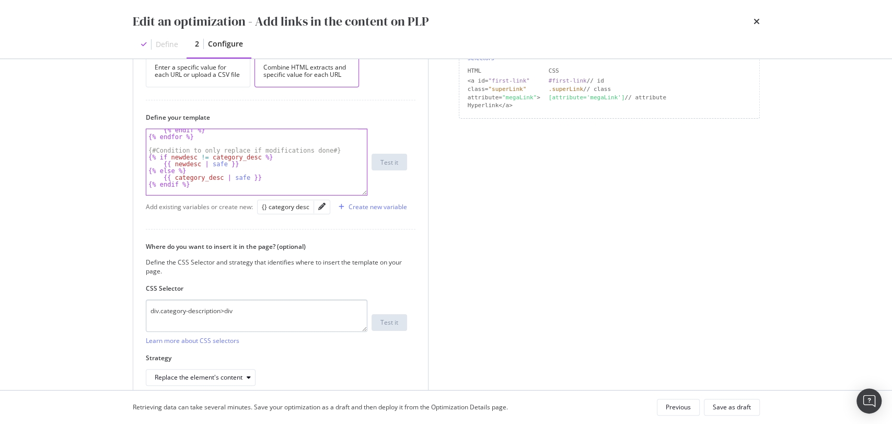
scroll to position [309, 0]
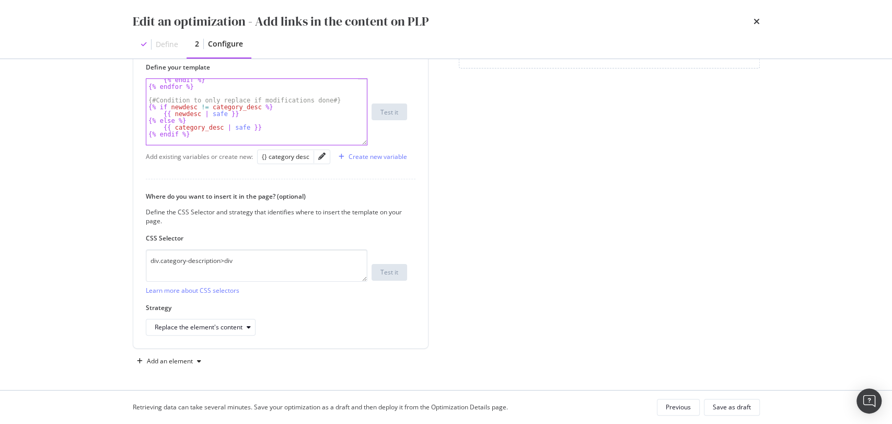
click at [495, 214] on div "Page elements to optimize Title: Update the page <title> . H1: Update an existi…" at bounding box center [609, 70] width 301 height 599
click at [701, 357] on div "Page elements to optimize Title: Update the page <title> . H1: Update an existi…" at bounding box center [609, 70] width 301 height 599
click at [737, 403] on div "Save as draft" at bounding box center [732, 406] width 38 height 9
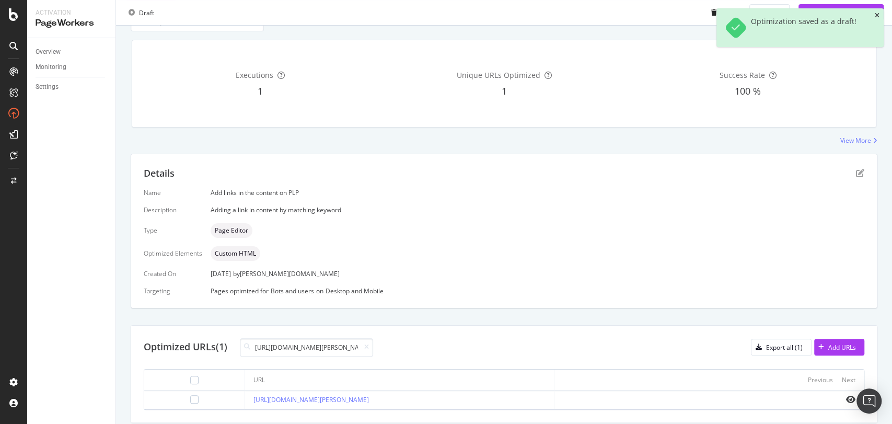
click at [875, 14] on icon "close toast" at bounding box center [877, 16] width 5 height 6
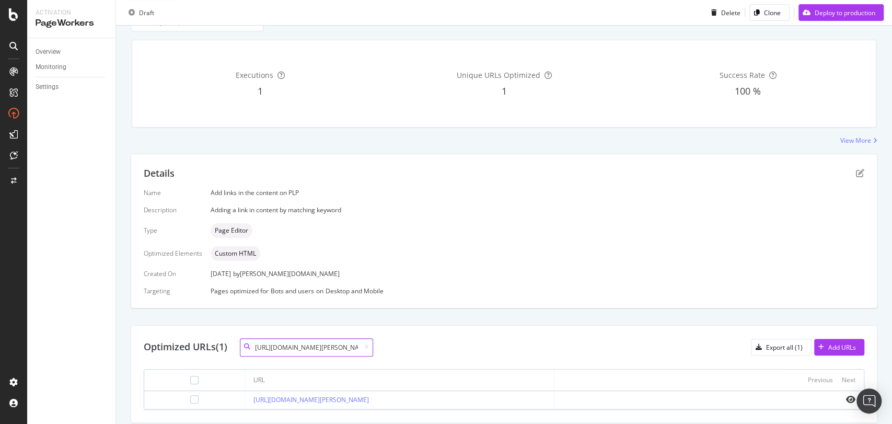
click at [372, 348] on input "[URL][DOMAIN_NAME][PERSON_NAME]" at bounding box center [306, 347] width 133 height 18
click at [369, 347] on icon at bounding box center [366, 347] width 5 height 6
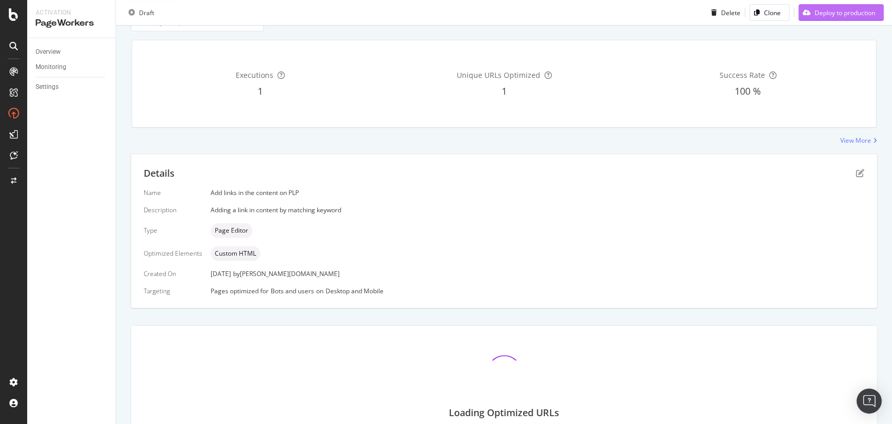
click at [866, 9] on button "Deploy to production" at bounding box center [840, 12] width 85 height 17
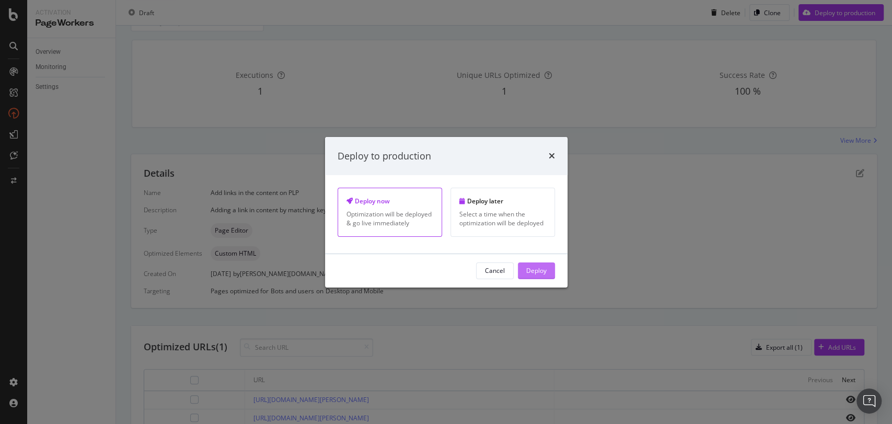
click at [545, 264] on div "Deploy" at bounding box center [536, 271] width 20 height 16
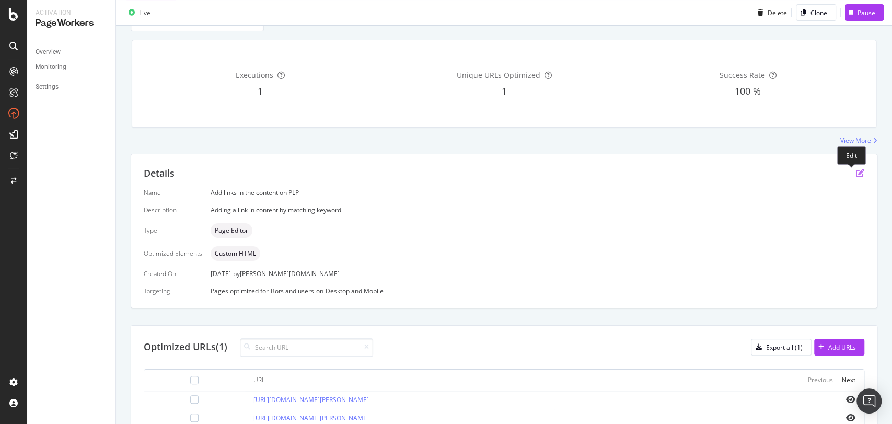
click at [856, 172] on icon "pen-to-square" at bounding box center [860, 173] width 8 height 8
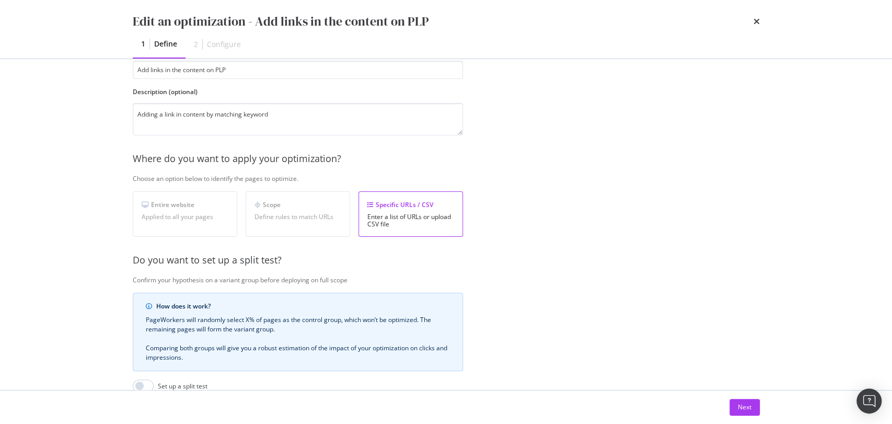
scroll to position [213, 0]
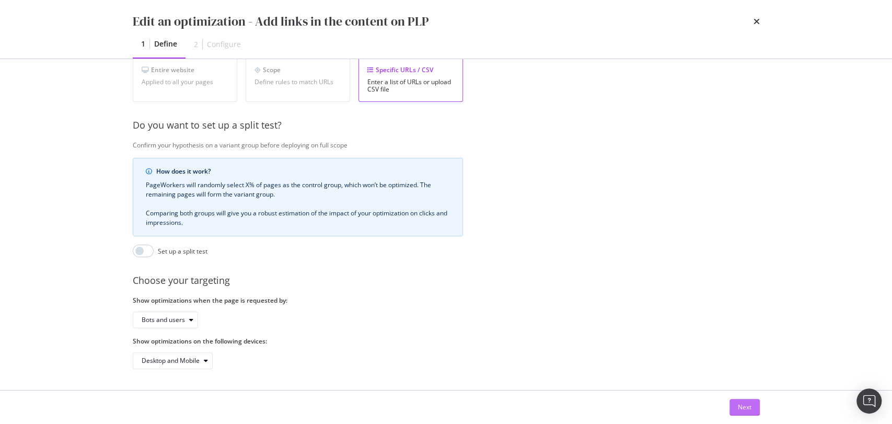
click at [747, 403] on div "Next" at bounding box center [745, 406] width 14 height 9
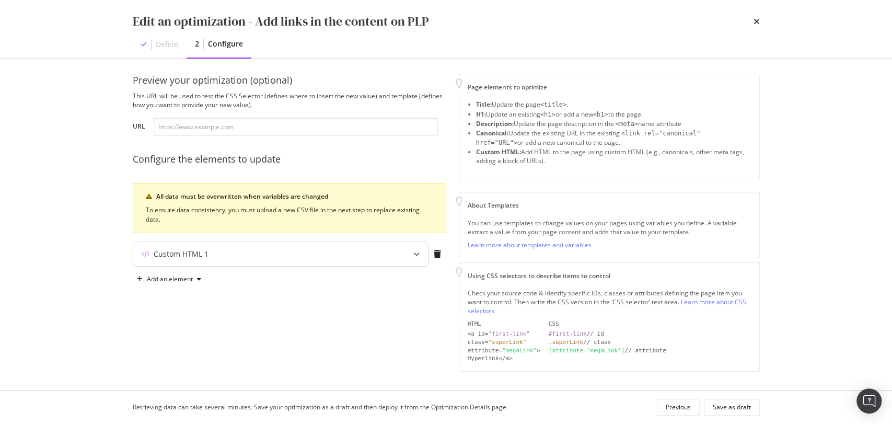
click at [239, 256] on div "Custom HTML 1" at bounding box center [259, 254] width 253 height 10
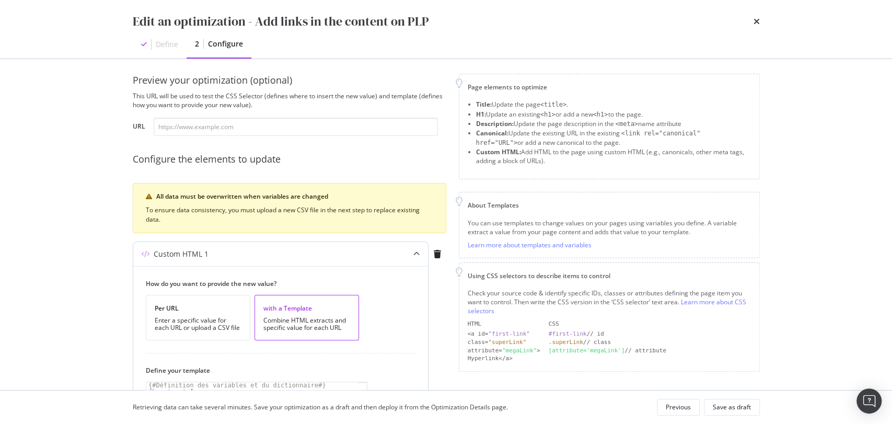
scroll to position [238, 0]
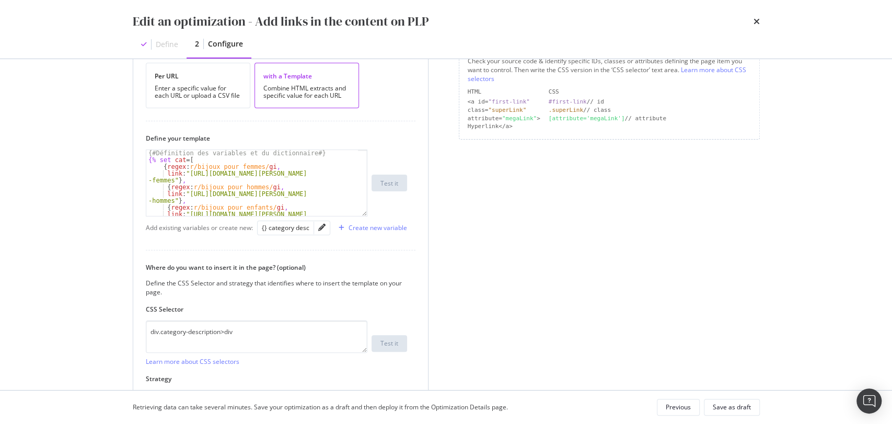
click at [224, 183] on div "{# Définition des variables et du dictionnaire #} {% set cat = [ { regex : r/bi…" at bounding box center [252, 193] width 212 height 86
type textarea "{% endif %}"
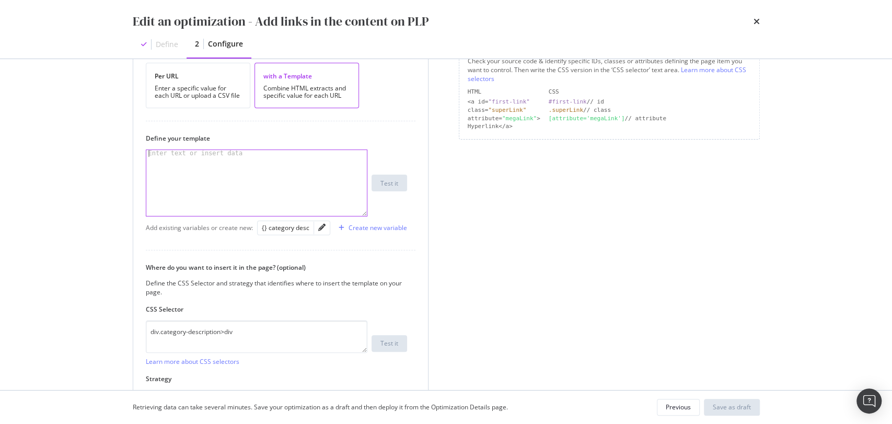
paste textarea "{% endif %}"
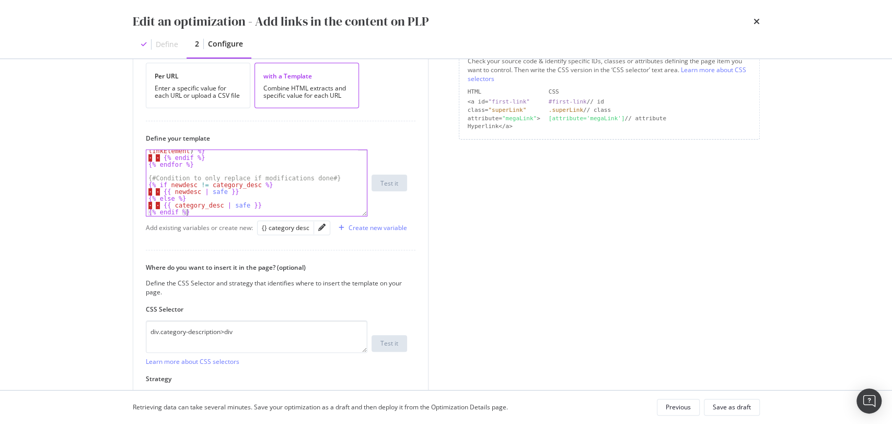
click at [516, 239] on div "Page elements to optimize Title: Update the page <title> . H1: Update an existi…" at bounding box center [609, 141] width 301 height 599
click at [245, 175] on div "· · · · {% set newdesc = newdesc | replace ( keyword . regex , linkElement ) %}…" at bounding box center [252, 184] width 212 height 86
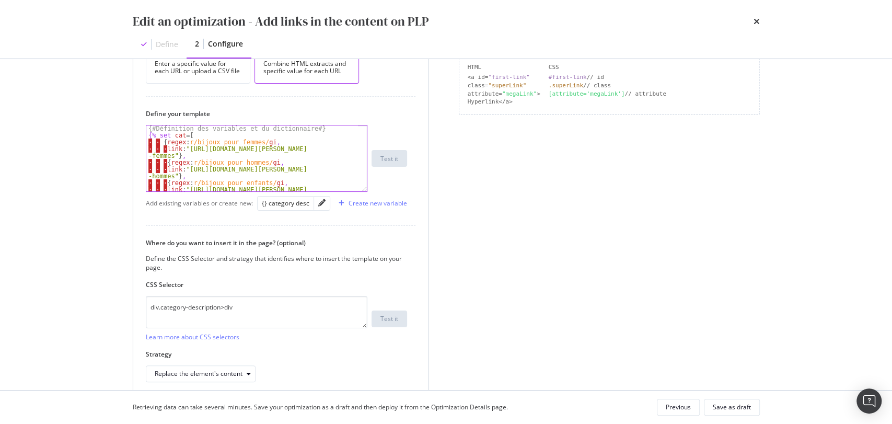
scroll to position [309, 0]
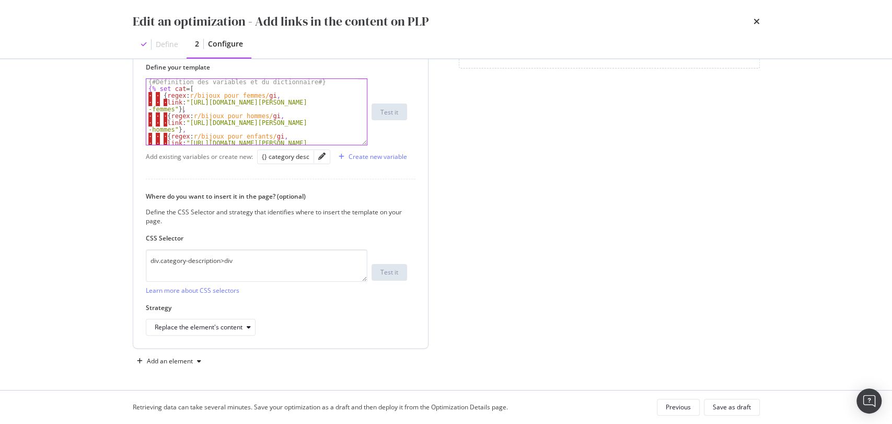
click at [196, 111] on div "{# Définition des variables et du dictionnaire #} {% set cat = [ · · { regex : …" at bounding box center [252, 122] width 212 height 86
type textarea "link: "[URL][DOMAIN_NAME][PERSON_NAME]"},"
click at [184, 106] on div "{# Définition des variables et du dictionnaire #} {% set cat = [ · · { regex : …" at bounding box center [252, 122] width 212 height 86
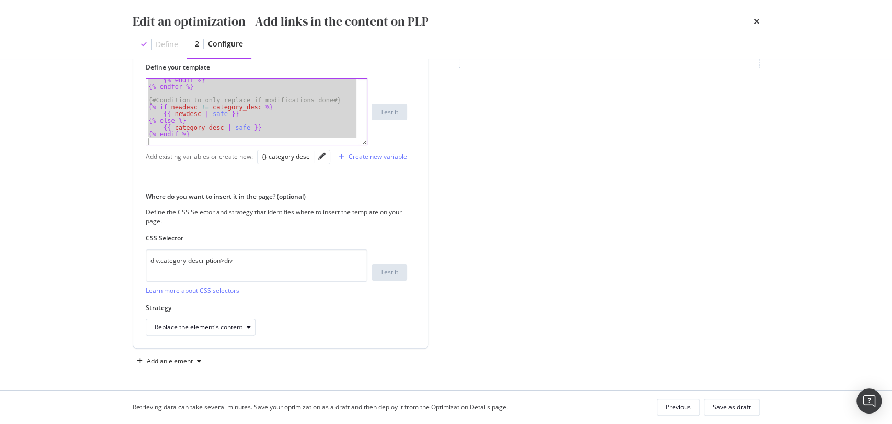
scroll to position [260, 0]
click at [192, 117] on div "{% endif %} {% endfor %} {# Condition to only replace if modifications done #} …" at bounding box center [252, 112] width 212 height 66
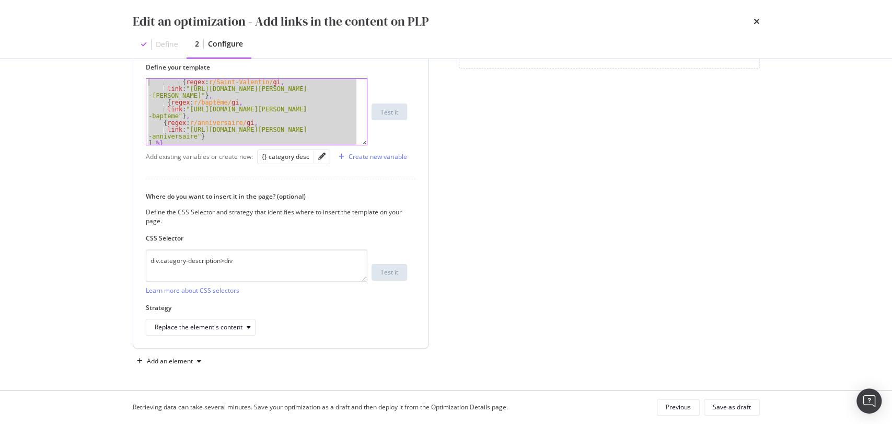
scroll to position [0, 0]
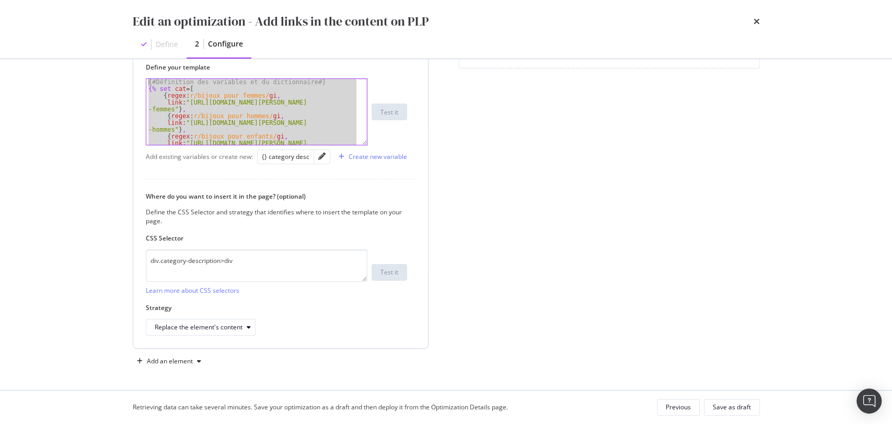
drag, startPoint x: 196, startPoint y: 132, endPoint x: 141, endPoint y: 82, distance: 74.4
click at [141, 82] on div "How do you want to provide the new value? Per URL Enter a specific value for ea…" at bounding box center [280, 155] width 295 height 385
type textarea "{# Définition des variables et du dictionnaire #} {% set cat = ["
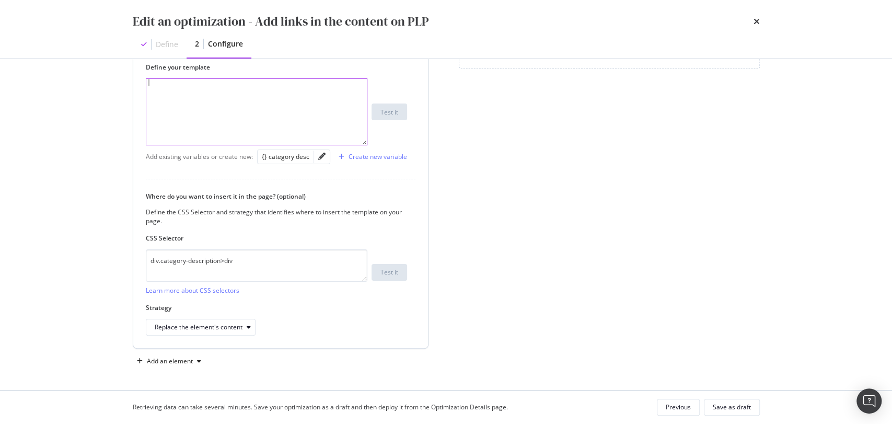
click at [210, 106] on div "modal" at bounding box center [256, 118] width 221 height 79
paste textarea "{% endif %}"
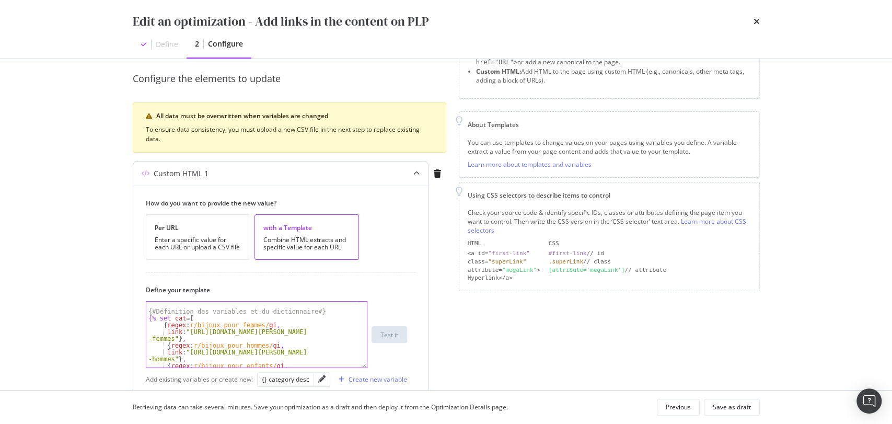
scroll to position [135, 0]
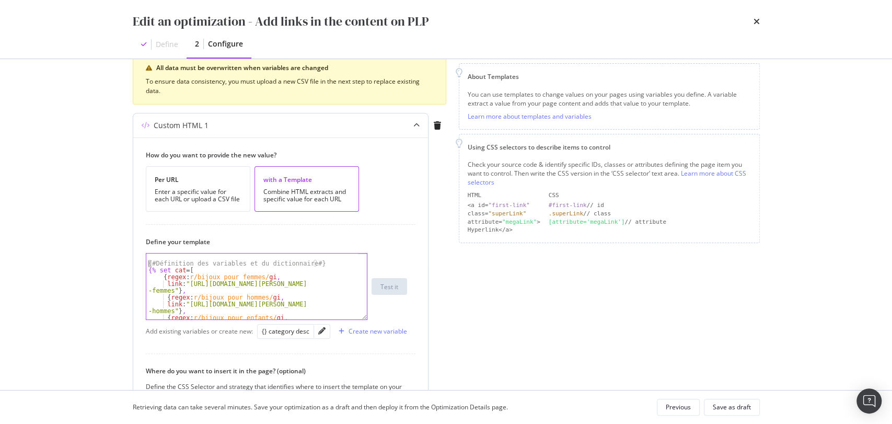
click at [147, 264] on div "{# Définition des variables et du dictionnaire #} {% set cat = [ { regex : r/bi…" at bounding box center [252, 296] width 212 height 86
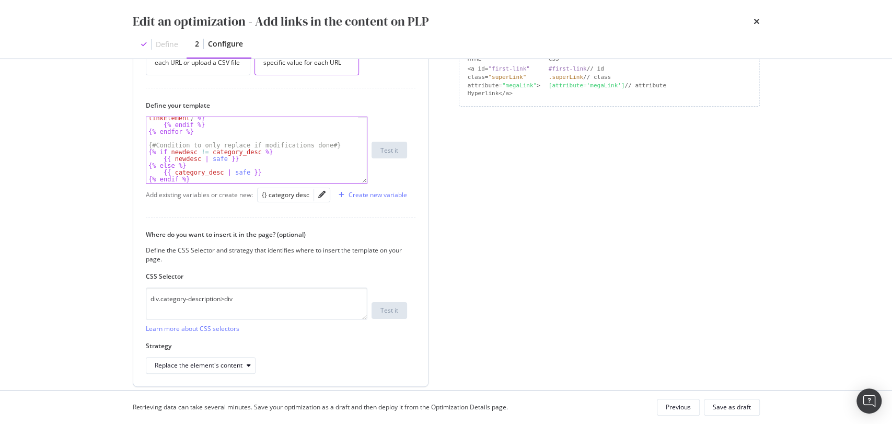
scroll to position [309, 0]
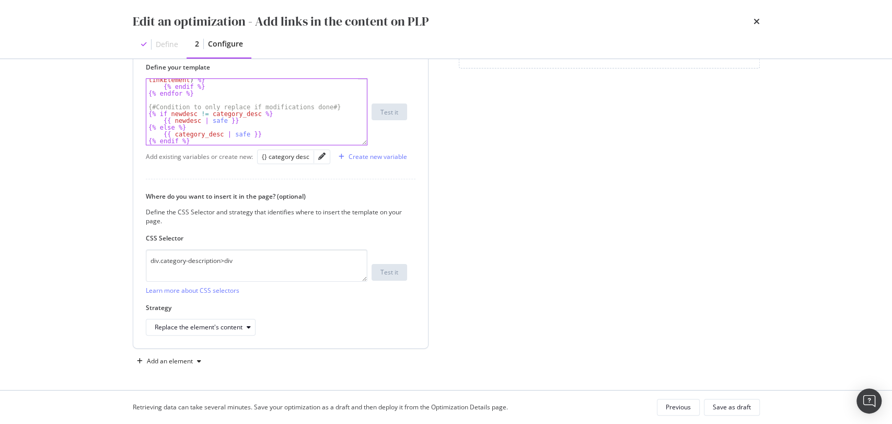
click at [244, 112] on div "{% set newdesc = newdesc | replace ( keyword . regex , linkElement ) %} {% endi…" at bounding box center [252, 113] width 212 height 86
type textarea "{% if newdesc != category_desc %}"
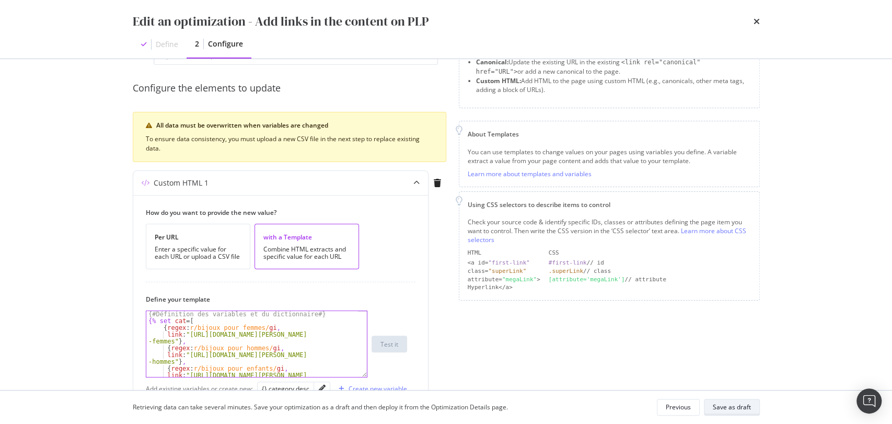
scroll to position [0, 0]
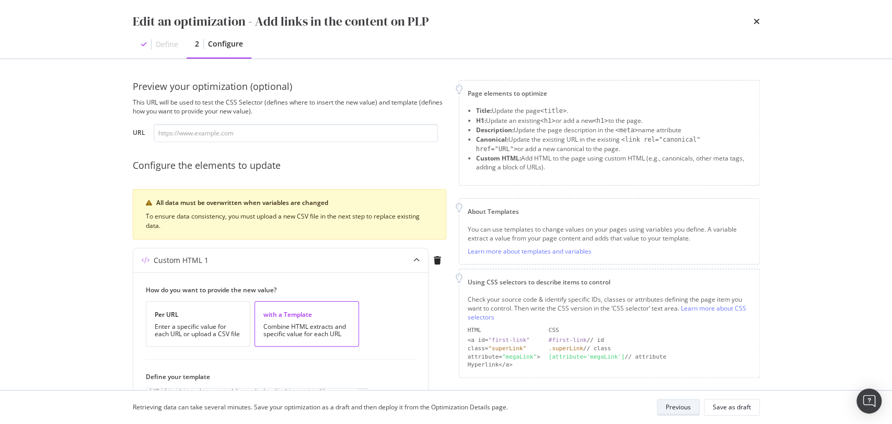
drag, startPoint x: 727, startPoint y: 407, endPoint x: 664, endPoint y: 405, distance: 63.2
click at [726, 403] on div "Save as draft" at bounding box center [732, 406] width 38 height 9
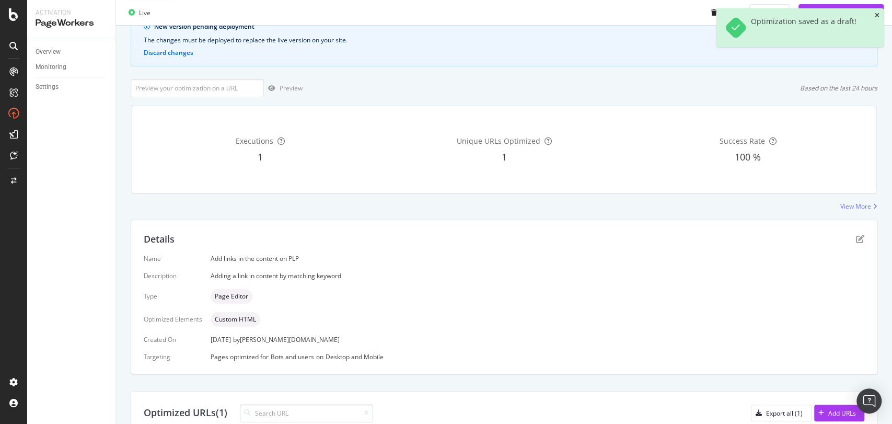
click at [878, 14] on icon "close toast" at bounding box center [877, 16] width 5 height 6
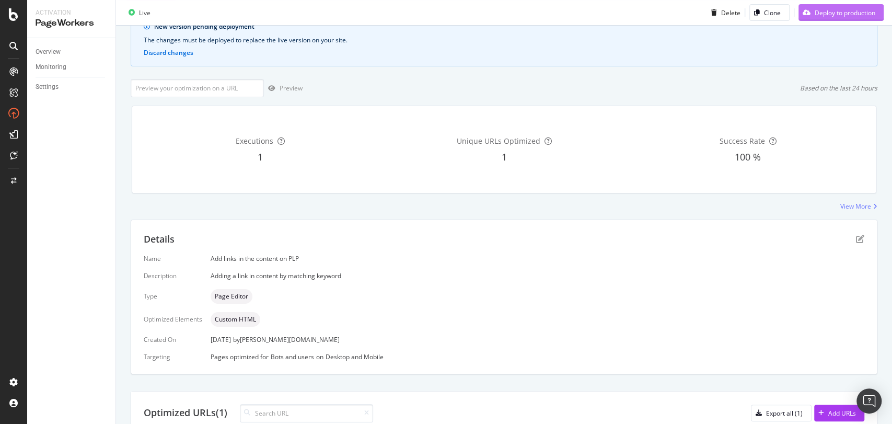
click at [839, 6] on div "Deploy to production" at bounding box center [836, 13] width 77 height 16
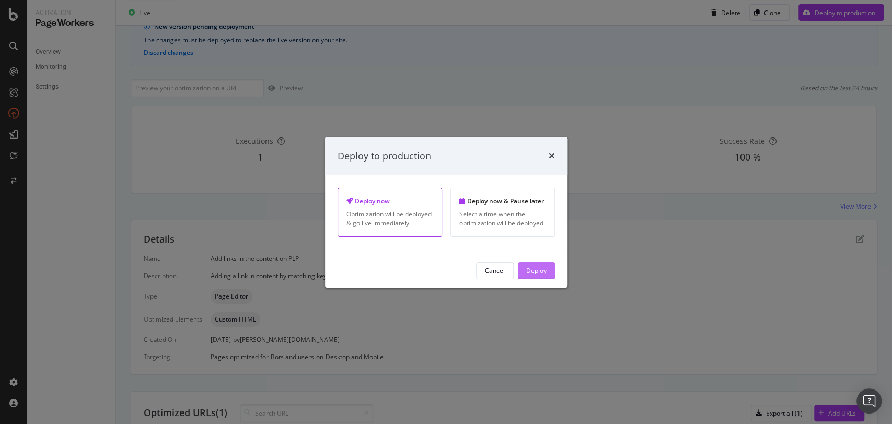
drag, startPoint x: 541, startPoint y: 256, endPoint x: 540, endPoint y: 266, distance: 11.0
click at [540, 266] on div "Cancel Deploy" at bounding box center [446, 270] width 242 height 33
click at [539, 266] on div "Deploy" at bounding box center [536, 270] width 20 height 9
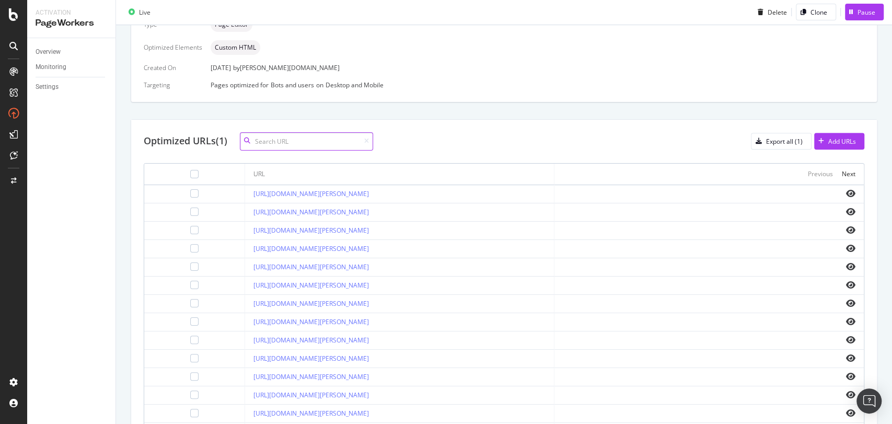
scroll to position [79, 0]
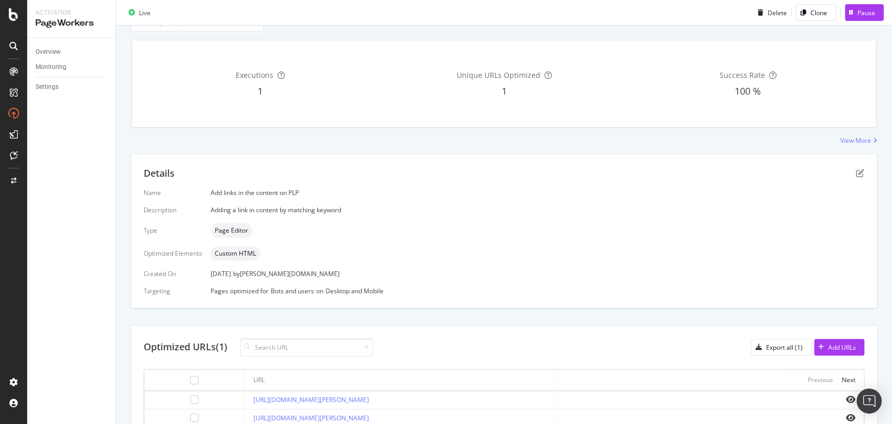
click at [516, 89] on div "1" at bounding box center [503, 92] width 239 height 14
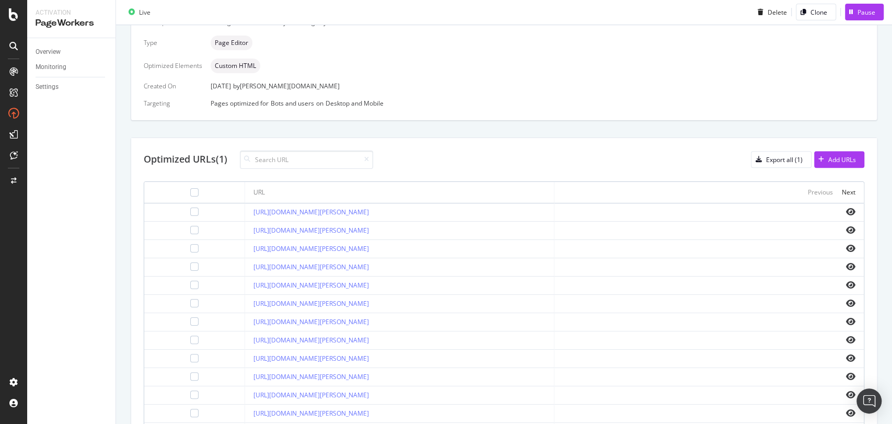
scroll to position [0, 0]
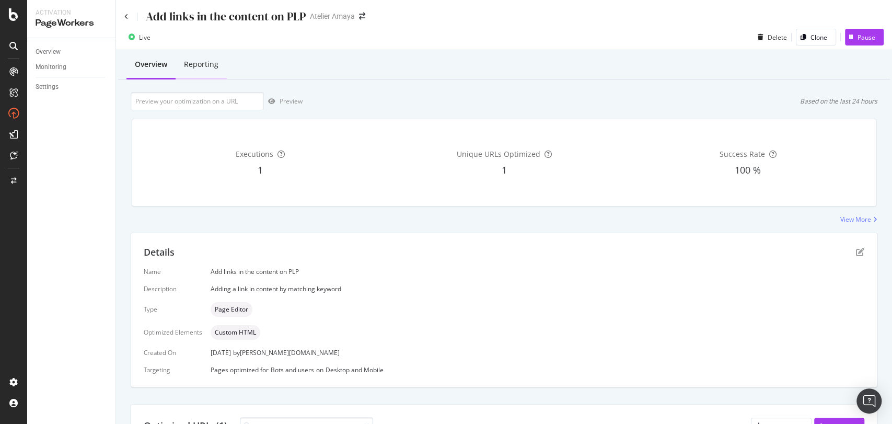
click at [209, 71] on div "Reporting" at bounding box center [201, 65] width 51 height 29
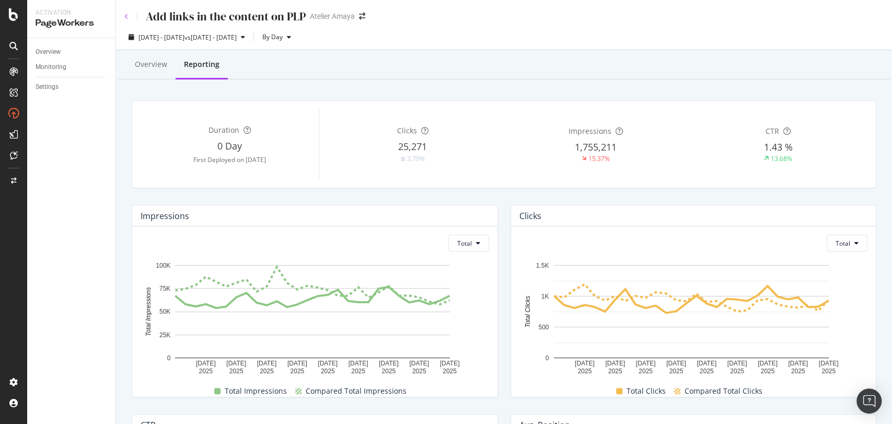
click at [128, 17] on icon at bounding box center [126, 17] width 4 height 6
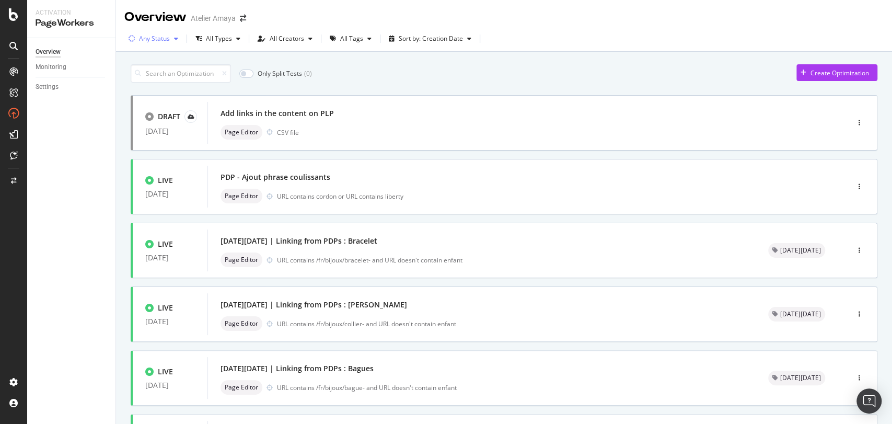
click at [174, 33] on div "Any Status" at bounding box center [153, 39] width 58 height 16
click at [161, 76] on div "( 52 )" at bounding box center [164, 78] width 11 height 9
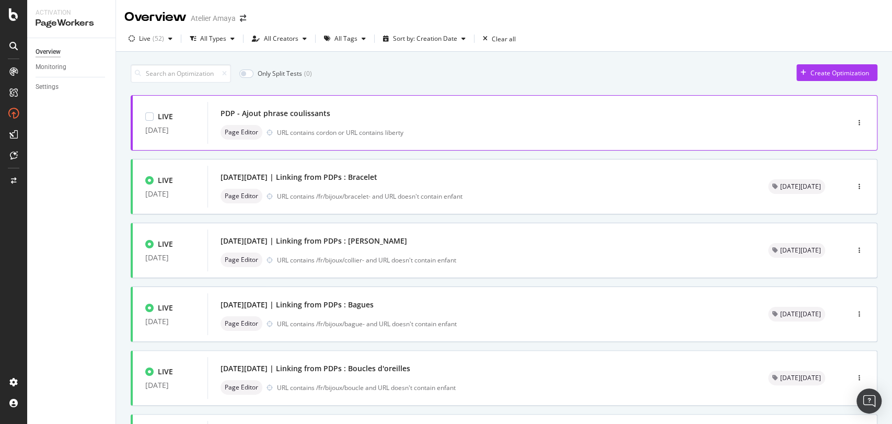
click at [308, 118] on div "PDP - Ajout phrase coulissants" at bounding box center [276, 113] width 110 height 10
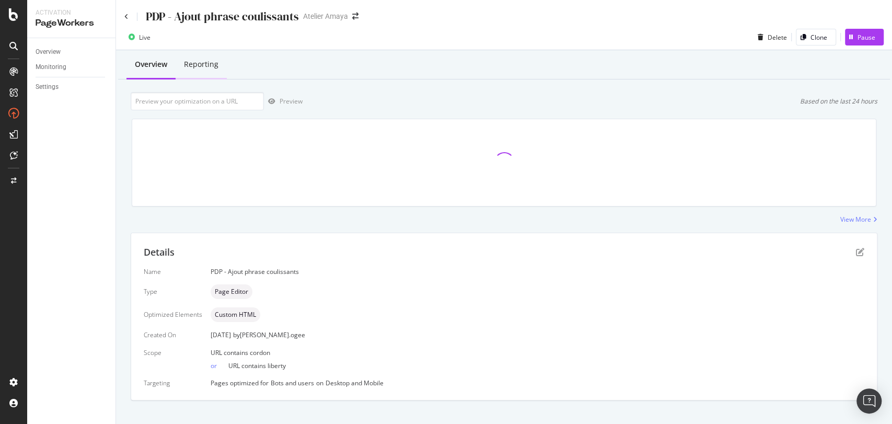
click at [197, 70] on div "Reporting" at bounding box center [201, 65] width 51 height 29
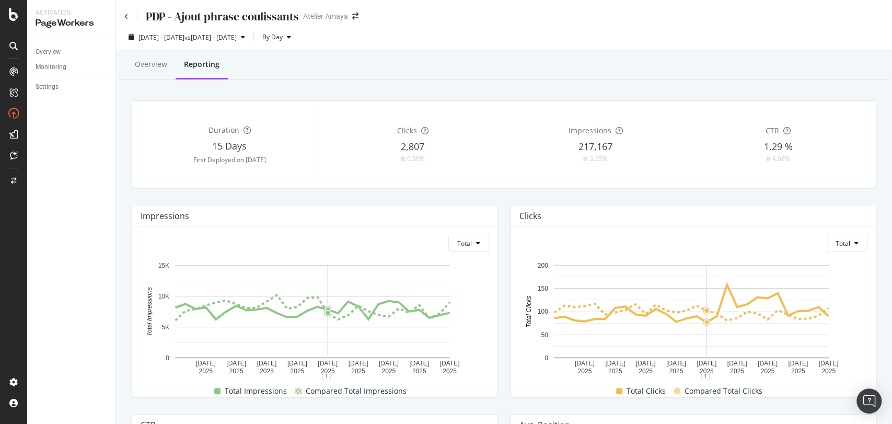
click at [125, 6] on div "PDP - Ajout phrase coulissants Atelier [PERSON_NAME]" at bounding box center [504, 12] width 776 height 25
click at [125, 17] on icon at bounding box center [126, 17] width 4 height 6
